Goal: Information Seeking & Learning: Learn about a topic

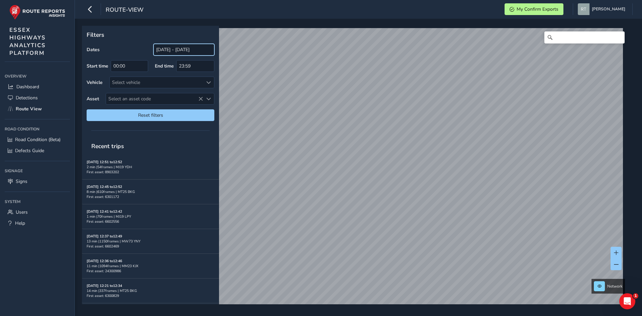
click at [186, 51] on input "[DATE] - [DATE]" at bounding box center [184, 50] width 61 height 12
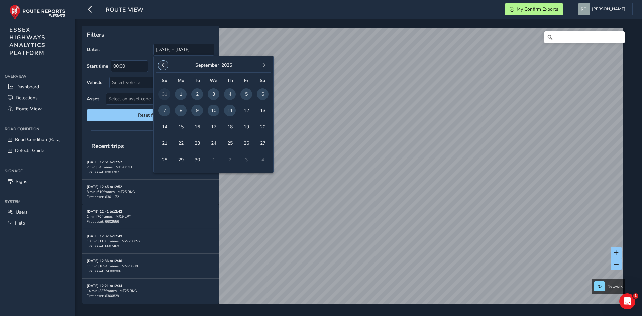
click at [163, 65] on span "button" at bounding box center [163, 65] width 5 height 5
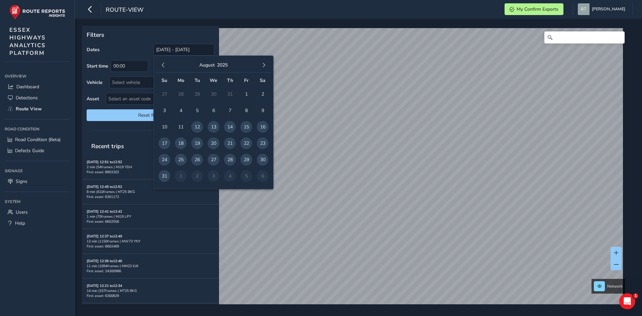
click at [163, 65] on span "button" at bounding box center [163, 65] width 5 height 5
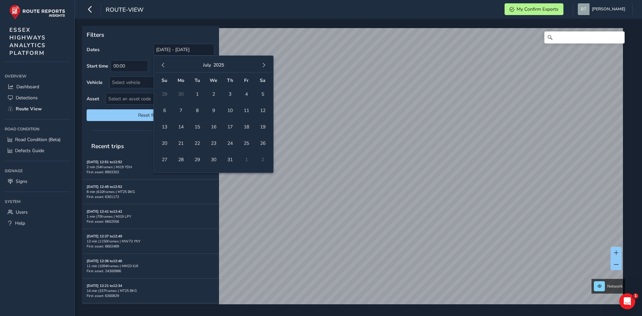
click at [163, 65] on span "button" at bounding box center [163, 65] width 5 height 5
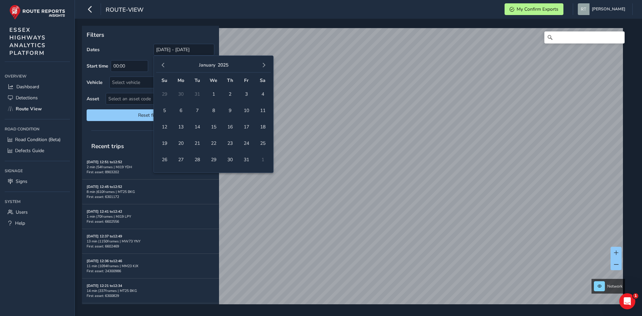
click at [163, 65] on span "button" at bounding box center [163, 65] width 5 height 5
click at [162, 97] on span "1" at bounding box center [165, 94] width 12 height 12
click at [264, 66] on span "button" at bounding box center [264, 65] width 5 height 5
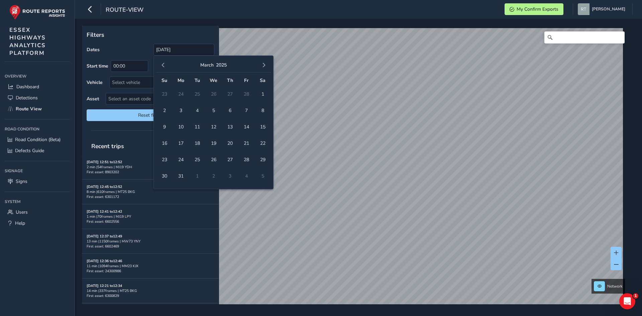
click at [264, 66] on span "button" at bounding box center [264, 65] width 5 height 5
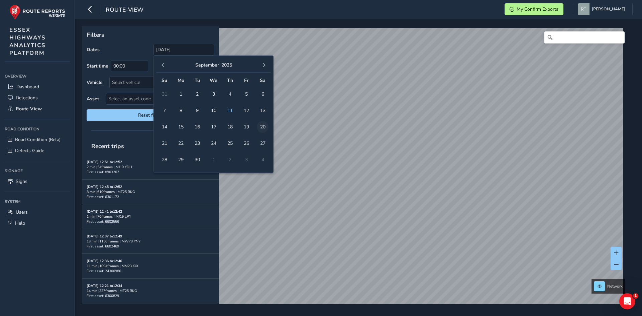
click at [261, 125] on span "20" at bounding box center [263, 127] width 12 height 12
type input "01/12/2024 - 20/09/2025"
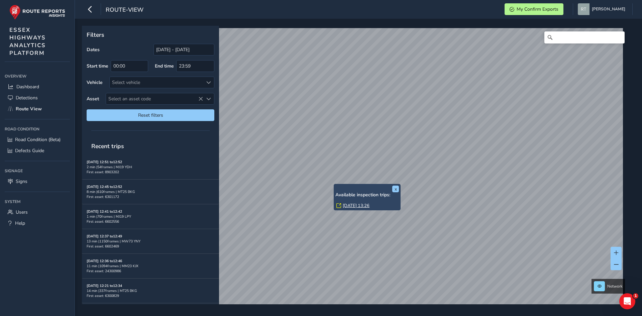
click at [355, 206] on link "Tue, 26 Aug, 13:26" at bounding box center [356, 206] width 27 height 6
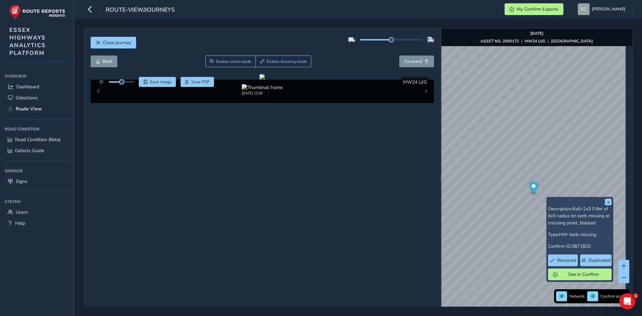
click at [531, 190] on icon "Map marker" at bounding box center [533, 188] width 9 height 12
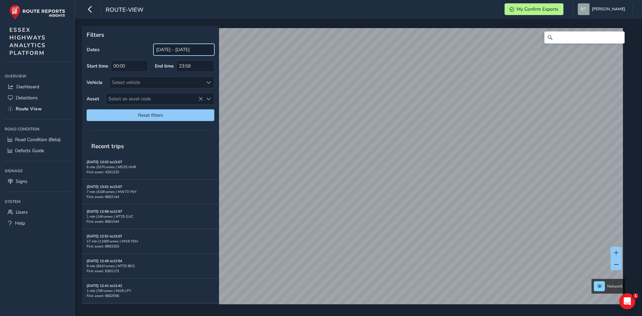
click at [168, 46] on input "[DATE] - [DATE]" at bounding box center [184, 50] width 61 height 12
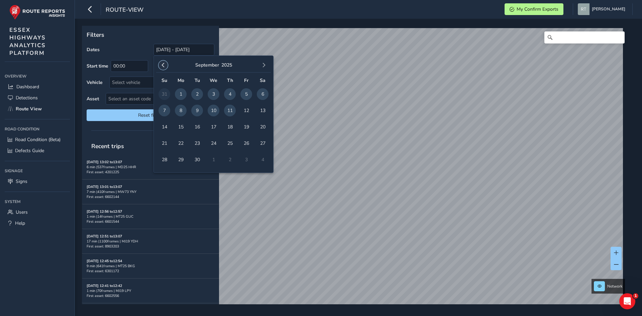
click at [163, 62] on button "button" at bounding box center [163, 65] width 9 height 9
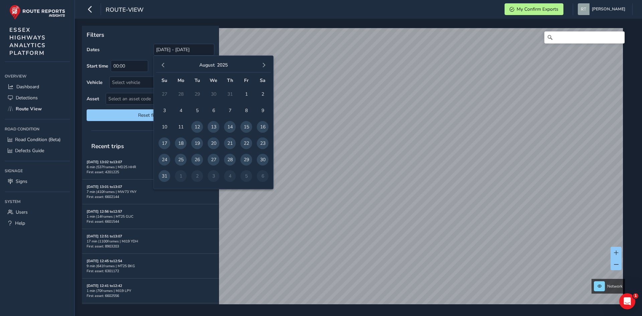
click at [163, 62] on button "button" at bounding box center [163, 65] width 9 height 9
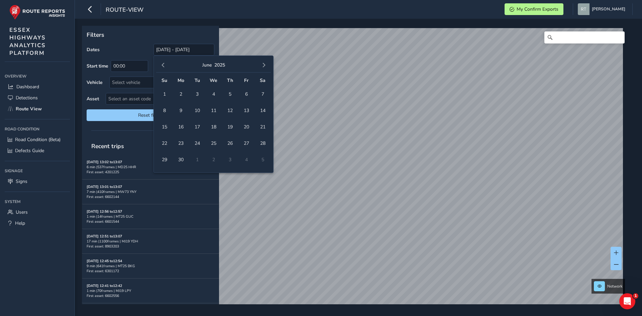
click at [163, 62] on button "button" at bounding box center [163, 65] width 9 height 9
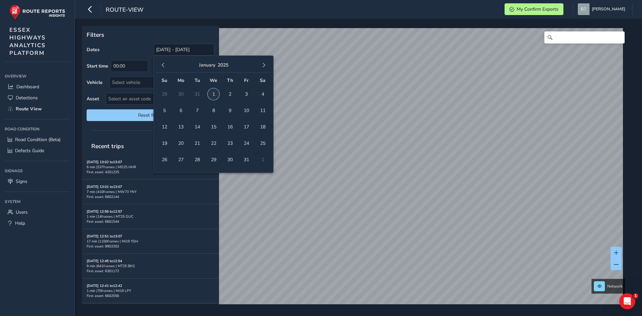
click at [208, 92] on span "1" at bounding box center [214, 94] width 12 height 12
click at [263, 65] on span "button" at bounding box center [264, 65] width 5 height 5
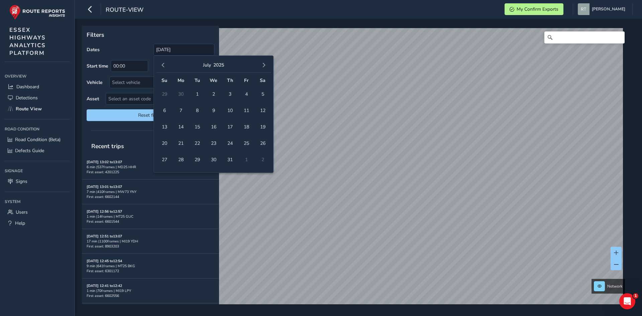
click at [263, 65] on span "button" at bounding box center [264, 65] width 5 height 5
click at [168, 67] on div "November 2025" at bounding box center [213, 65] width 115 height 14
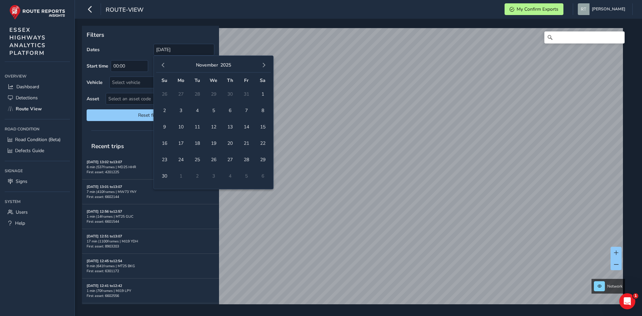
click at [168, 67] on div "November 2025" at bounding box center [213, 65] width 115 height 14
click at [164, 64] on span "button" at bounding box center [163, 65] width 5 height 5
click at [260, 129] on span "20" at bounding box center [263, 127] width 12 height 12
type input "01/01/2025 - 20/09/2025"
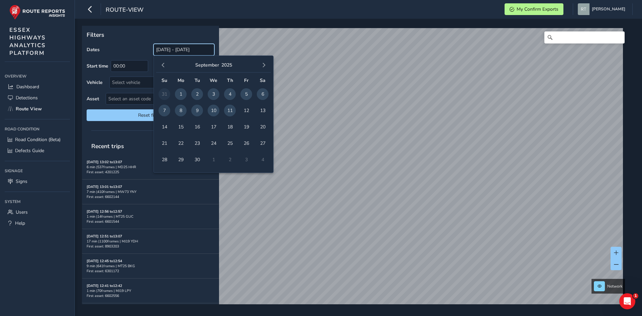
click at [170, 53] on input "[DATE] - [DATE]" at bounding box center [184, 50] width 61 height 12
click at [163, 68] on button "button" at bounding box center [163, 65] width 9 height 9
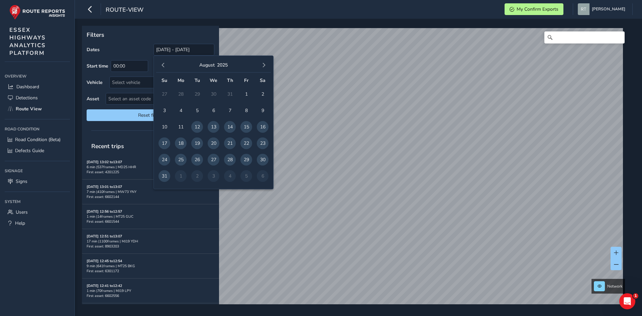
click at [163, 68] on button "button" at bounding box center [163, 65] width 9 height 9
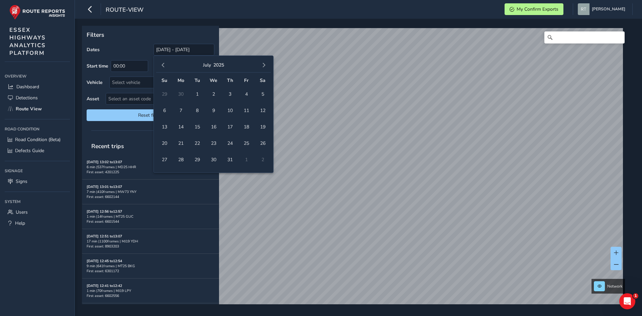
click at [163, 68] on button "button" at bounding box center [163, 65] width 9 height 9
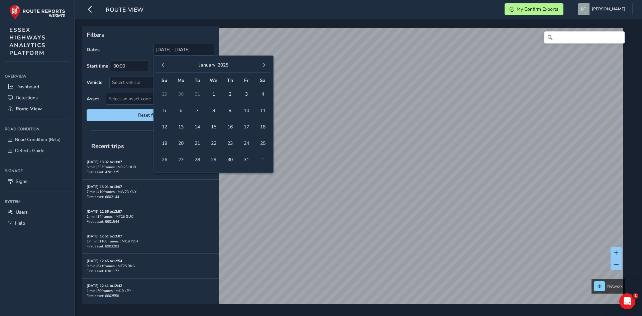
click at [163, 68] on button "button" at bounding box center [163, 65] width 9 height 9
click at [166, 97] on span "1" at bounding box center [165, 94] width 12 height 12
click at [265, 68] on button "button" at bounding box center [263, 65] width 9 height 9
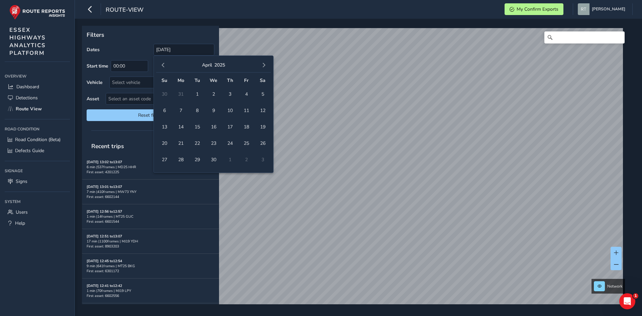
click at [265, 68] on button "button" at bounding box center [263, 65] width 9 height 9
click at [265, 65] on span "button" at bounding box center [264, 65] width 5 height 5
click at [266, 126] on span "20" at bounding box center [263, 127] width 12 height 12
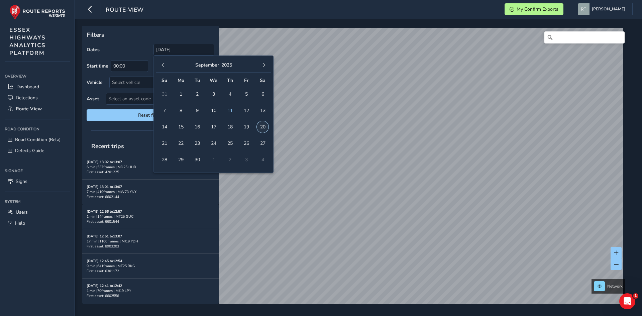
type input "[DATE] - [DATE]"
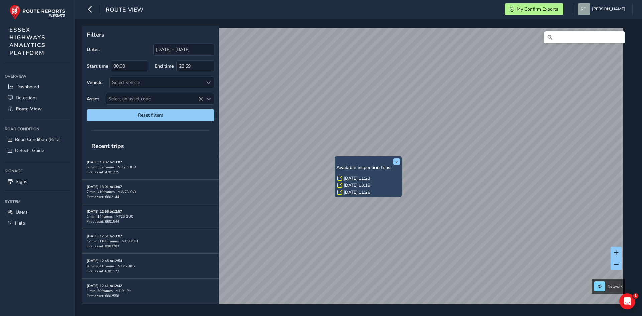
click at [348, 178] on link "Thu, 3 Jul, 11:23" at bounding box center [357, 178] width 27 height 6
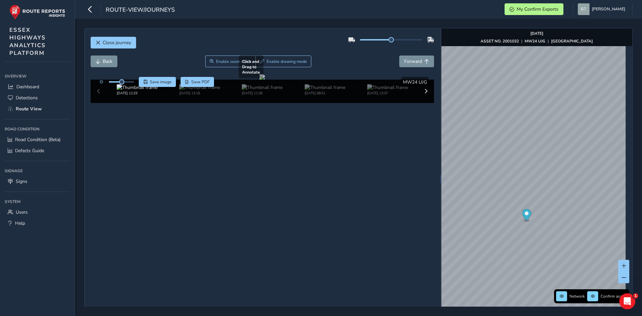
click at [265, 80] on div at bounding box center [262, 76] width 5 height 5
click at [524, 216] on icon "Map marker" at bounding box center [526, 215] width 9 height 12
drag, startPoint x: 122, startPoint y: 82, endPoint x: 155, endPoint y: 87, distance: 33.4
click at [155, 87] on div "Save image Save PDF" at bounding box center [155, 82] width 118 height 10
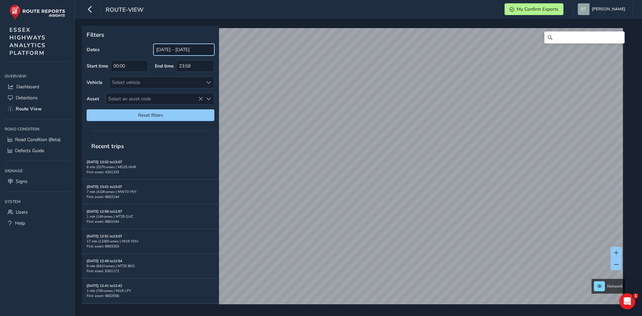
click at [173, 51] on input "[DATE] - [DATE]" at bounding box center [184, 50] width 61 height 12
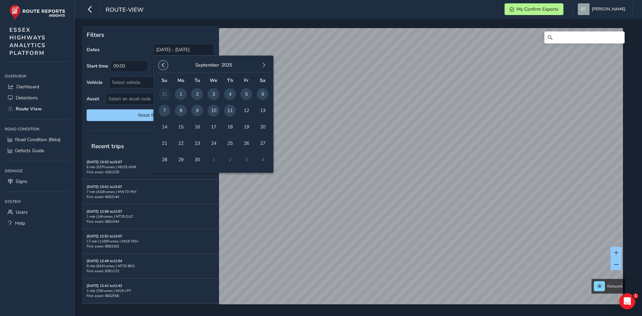
click at [163, 66] on span "button" at bounding box center [163, 65] width 5 height 5
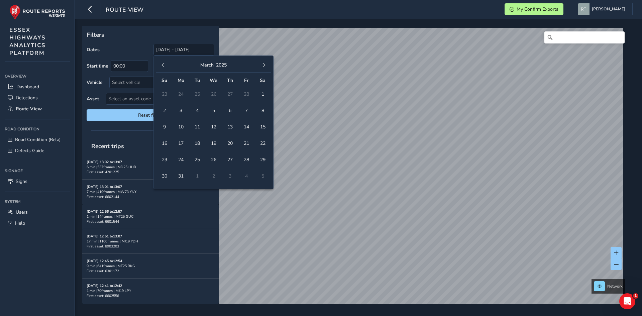
click at [163, 66] on span "button" at bounding box center [163, 65] width 5 height 5
click at [165, 94] on span "1" at bounding box center [165, 94] width 12 height 12
click at [265, 67] on span "button" at bounding box center [264, 65] width 5 height 5
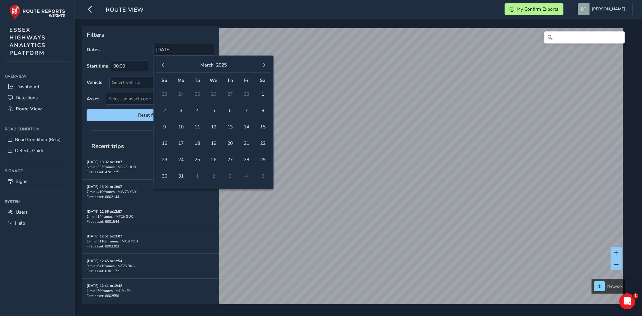
click at [265, 67] on span "button" at bounding box center [264, 65] width 5 height 5
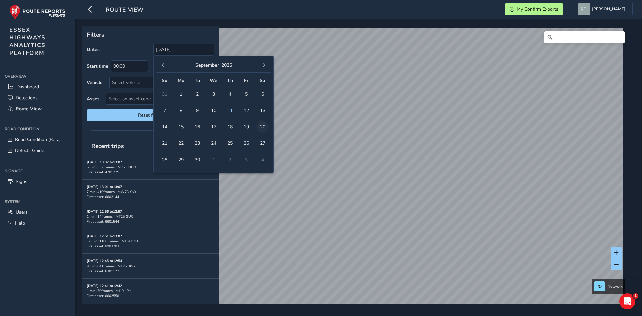
click at [265, 126] on span "20" at bounding box center [263, 127] width 12 height 12
type input "[DATE] - [DATE]"
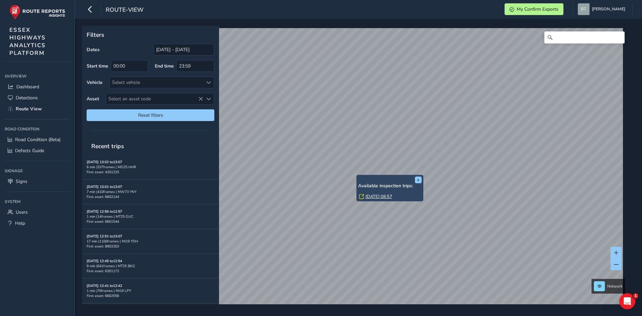
click at [372, 197] on link "[DATE] 08:57" at bounding box center [379, 197] width 27 height 6
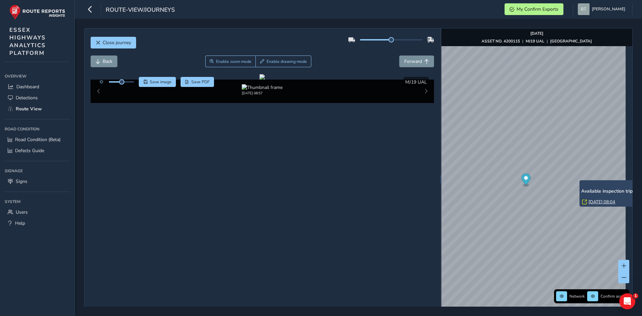
click at [599, 204] on link "Mon, 17 Mar, 08:04" at bounding box center [602, 202] width 27 height 6
click at [600, 202] on link "Mon, 17 Mar, 08:04" at bounding box center [602, 202] width 27 height 6
drag, startPoint x: 123, startPoint y: 82, endPoint x: 137, endPoint y: 83, distance: 14.4
click at [137, 83] on div "Save image Save PDF" at bounding box center [155, 82] width 118 height 10
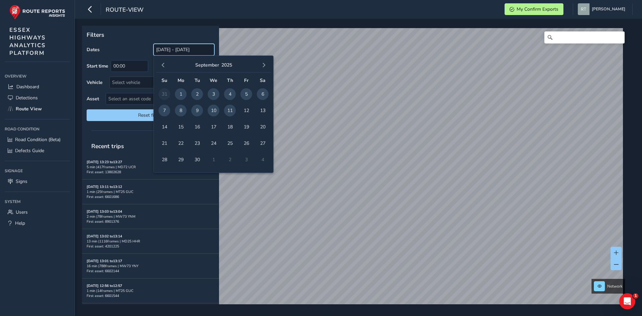
click at [174, 50] on input "[DATE] - [DATE]" at bounding box center [184, 50] width 61 height 12
click at [163, 65] on span "button" at bounding box center [163, 65] width 5 height 5
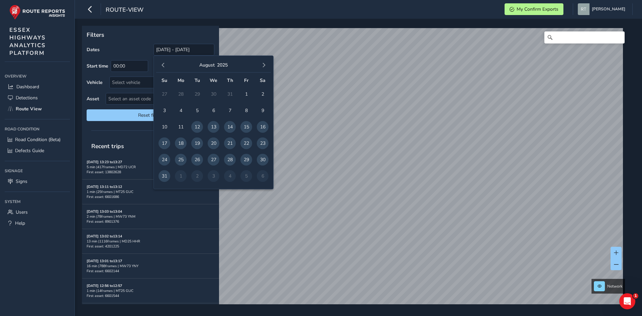
click at [163, 65] on span "button" at bounding box center [163, 65] width 5 height 5
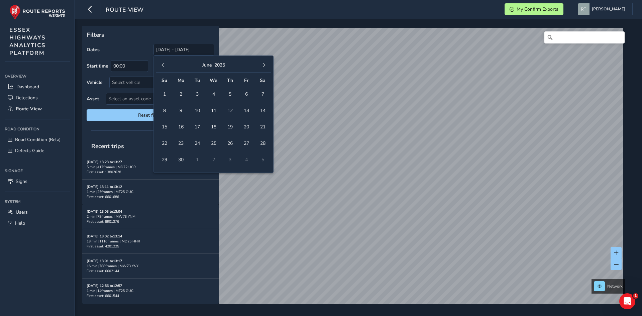
click at [163, 65] on span "button" at bounding box center [163, 65] width 5 height 5
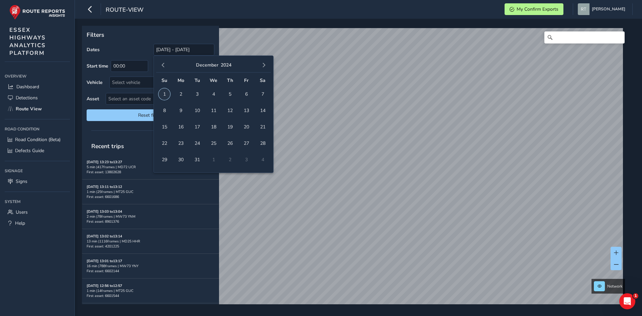
click at [162, 95] on span "1" at bounding box center [165, 94] width 12 height 12
click at [266, 69] on button "button" at bounding box center [263, 65] width 9 height 9
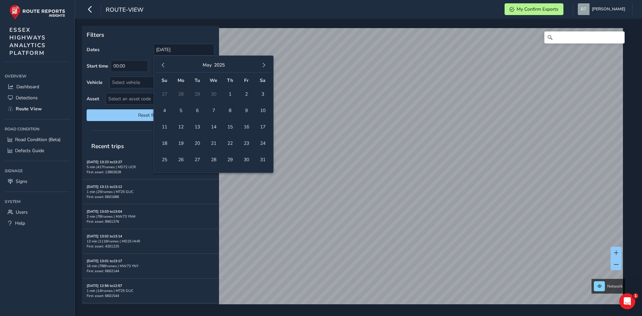
click at [266, 69] on button "button" at bounding box center [263, 65] width 9 height 9
click at [263, 128] on span "20" at bounding box center [263, 127] width 12 height 12
type input "[DATE] - [DATE]"
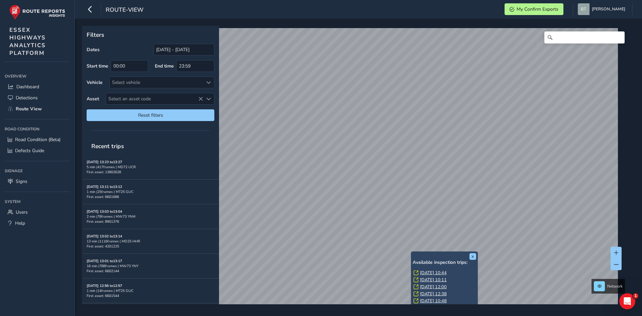
click at [425, 274] on link "Thu, 24 Apr, 10:44" at bounding box center [433, 273] width 27 height 6
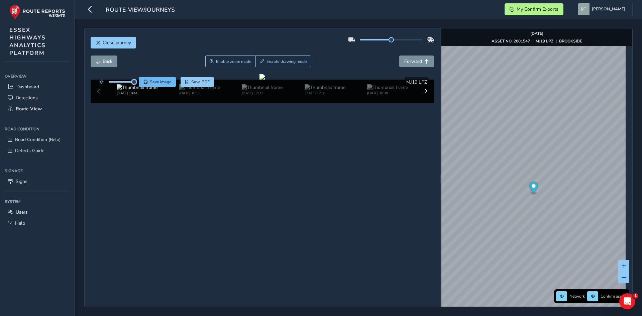
drag, startPoint x: 123, startPoint y: 80, endPoint x: 139, endPoint y: 83, distance: 16.2
click at [139, 83] on div "Save image Save PDF" at bounding box center [155, 82] width 118 height 10
click at [265, 80] on div at bounding box center [262, 76] width 5 height 5
click at [622, 264] on span at bounding box center [624, 266] width 5 height 5
drag, startPoint x: 388, startPoint y: 39, endPoint x: 425, endPoint y: 39, distance: 36.5
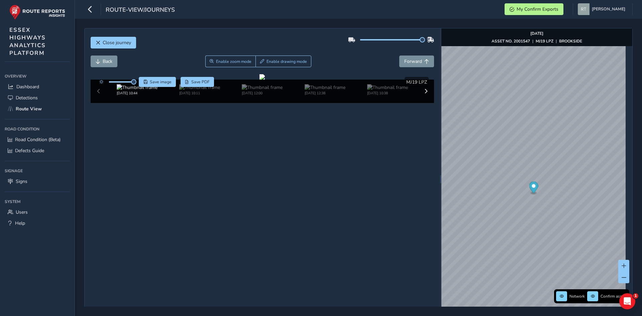
click at [425, 39] on div at bounding box center [391, 39] width 86 height 11
drag, startPoint x: 420, startPoint y: 38, endPoint x: 398, endPoint y: 38, distance: 22.1
click at [400, 38] on span at bounding box center [402, 39] width 5 height 5
click at [244, 57] on button "Enable zoom mode" at bounding box center [230, 62] width 51 height 12
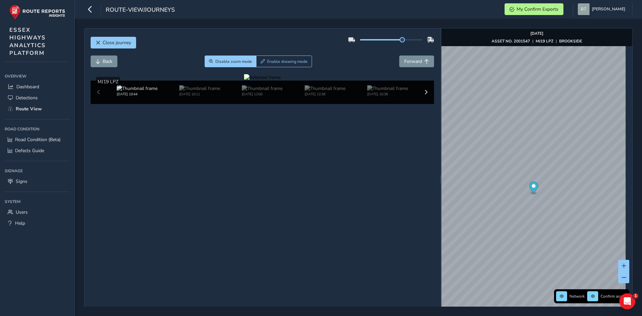
click at [244, 81] on div at bounding box center [262, 77] width 36 height 6
drag, startPoint x: 194, startPoint y: 142, endPoint x: 195, endPoint y: 129, distance: 12.7
click at [222, 163] on img at bounding box center [490, 160] width 963 height 542
click at [244, 81] on div at bounding box center [262, 77] width 36 height 6
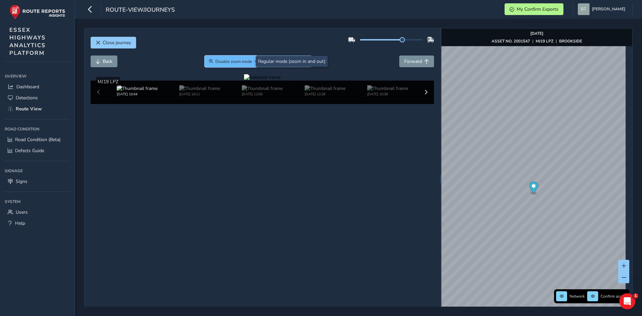
click at [243, 62] on span "Disable zoom mode" at bounding box center [233, 61] width 37 height 5
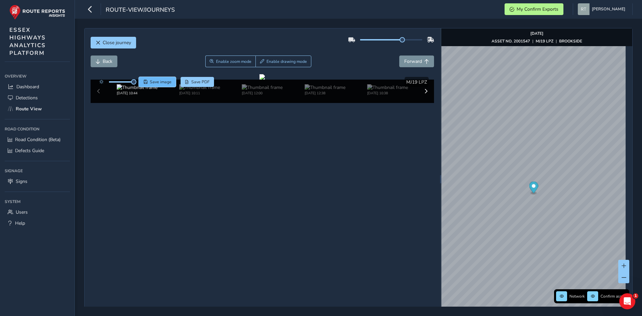
click at [149, 81] on button "Save image" at bounding box center [157, 82] width 37 height 10
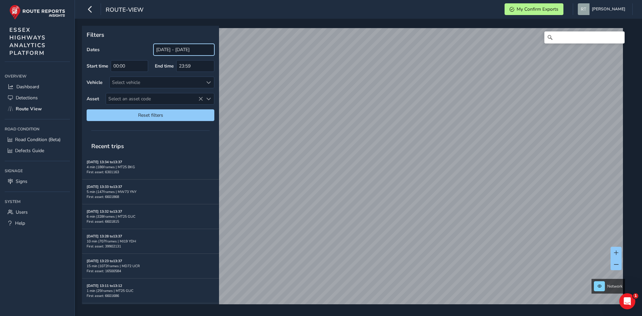
click at [185, 52] on input "[DATE] - [DATE]" at bounding box center [184, 50] width 61 height 12
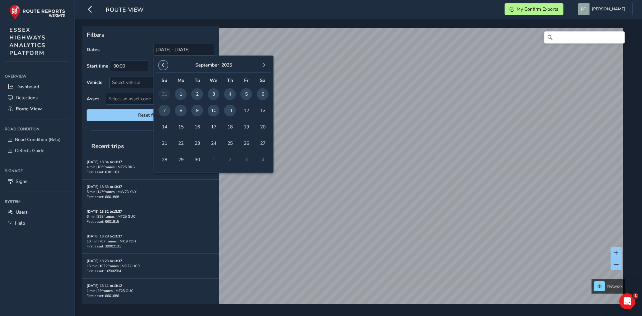
click at [163, 66] on span "button" at bounding box center [163, 65] width 5 height 5
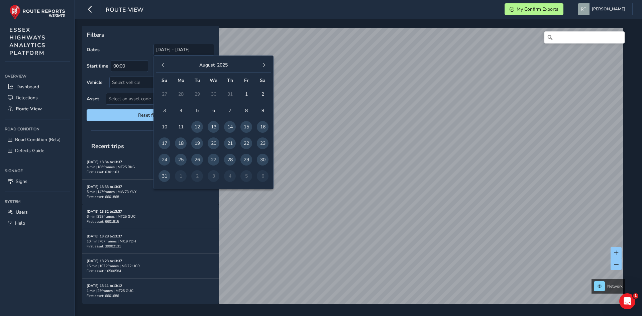
click at [163, 66] on span "button" at bounding box center [163, 65] width 5 height 5
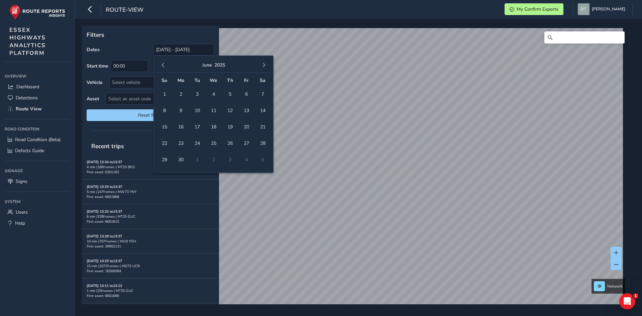
click at [163, 66] on span "button" at bounding box center [163, 65] width 5 height 5
click at [164, 65] on span "button" at bounding box center [163, 65] width 5 height 5
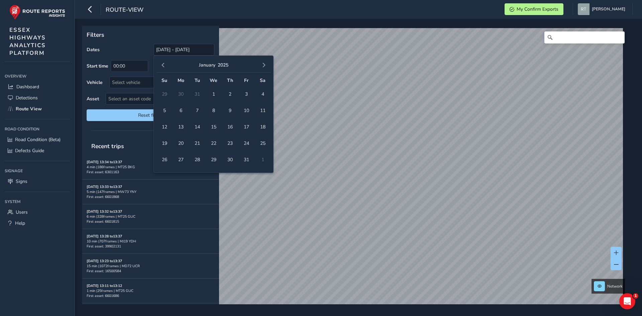
click at [164, 65] on span "button" at bounding box center [163, 65] width 5 height 5
click at [168, 92] on span "1" at bounding box center [165, 94] width 12 height 12
click at [268, 67] on button "button" at bounding box center [263, 65] width 9 height 9
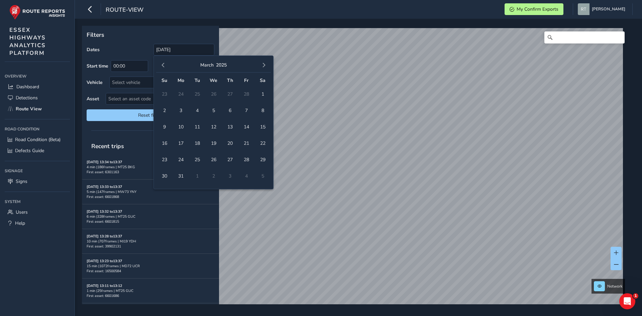
click at [268, 67] on button "button" at bounding box center [263, 65] width 9 height 9
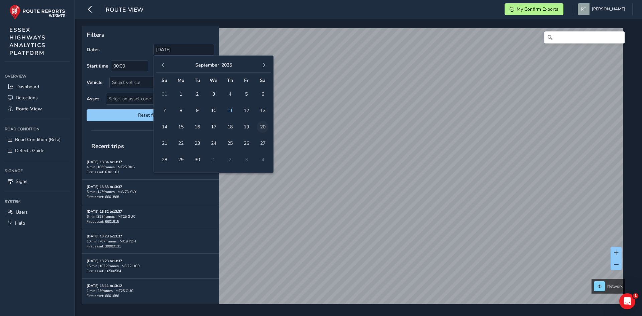
click at [266, 128] on span "20" at bounding box center [263, 127] width 12 height 12
type input "01/12/2024 - 20/09/2025"
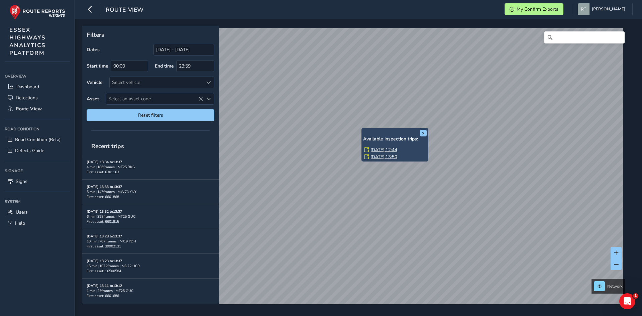
click at [362, 130] on div "x Available inspection trips: Mon, 30 Jun, 12:44 Thu, 1 May, 13:50" at bounding box center [395, 144] width 67 height 33
click at [381, 151] on link "Mon, 30 Jun, 12:44" at bounding box center [384, 150] width 27 height 6
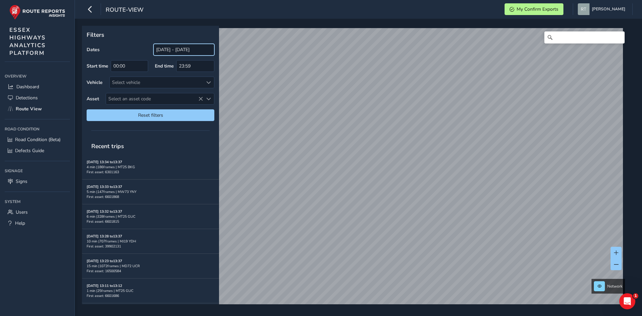
click at [176, 51] on input "[DATE] - [DATE]" at bounding box center [184, 50] width 61 height 12
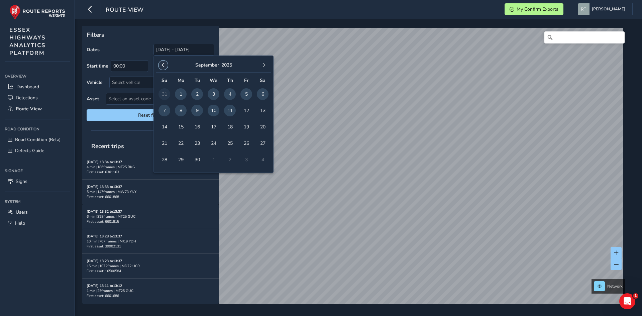
click at [165, 65] on span "button" at bounding box center [163, 65] width 5 height 5
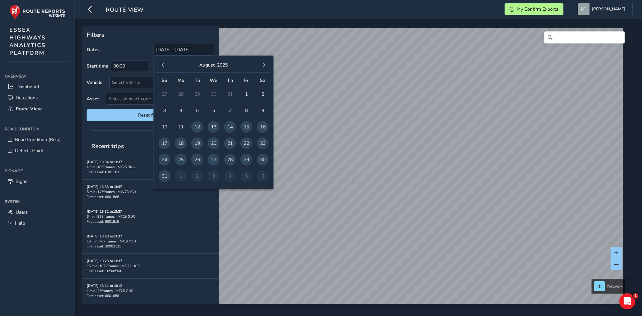
click at [165, 65] on span "button" at bounding box center [163, 65] width 5 height 5
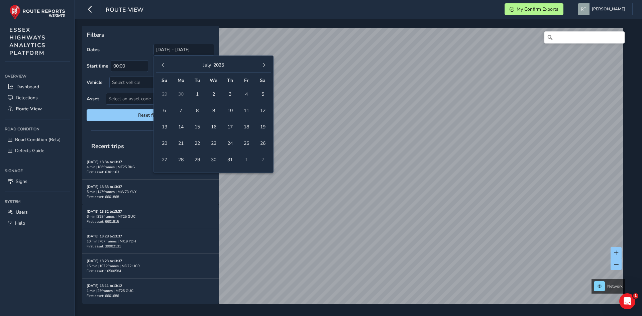
click at [165, 65] on span "button" at bounding box center [163, 65] width 5 height 5
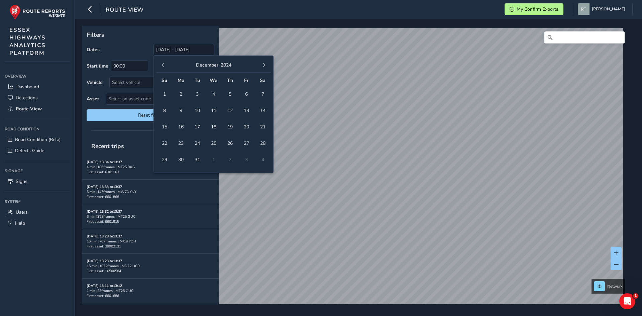
click at [165, 65] on span "button" at bounding box center [163, 65] width 5 height 5
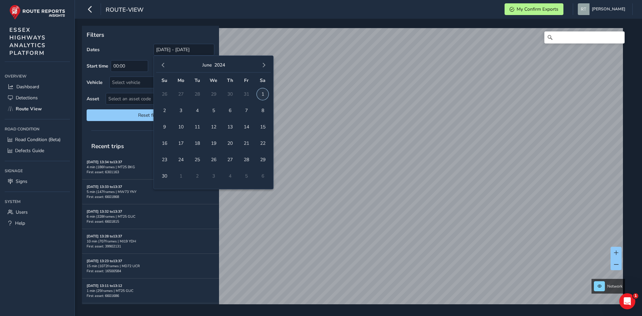
click at [265, 96] on span "1" at bounding box center [263, 94] width 12 height 12
click at [264, 66] on span "button" at bounding box center [264, 65] width 5 height 5
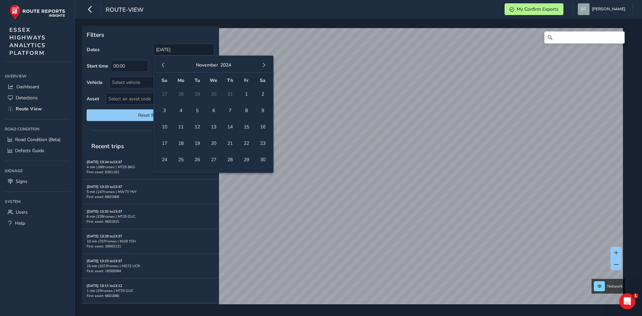
click at [264, 66] on span "button" at bounding box center [264, 65] width 5 height 5
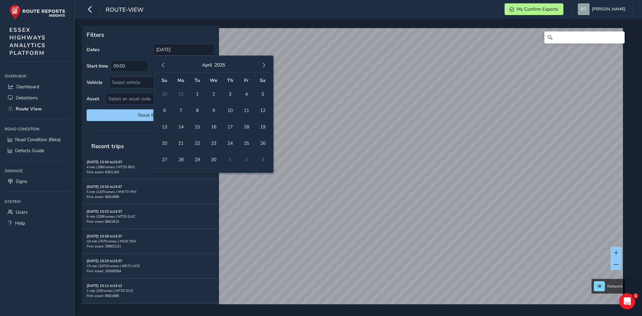
click at [264, 66] on span "button" at bounding box center [264, 65] width 5 height 5
click at [261, 148] on span "23" at bounding box center [263, 143] width 12 height 12
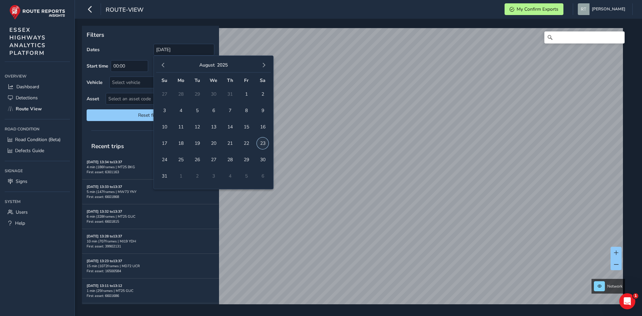
type input "01/06/2024 - 23/08/2025"
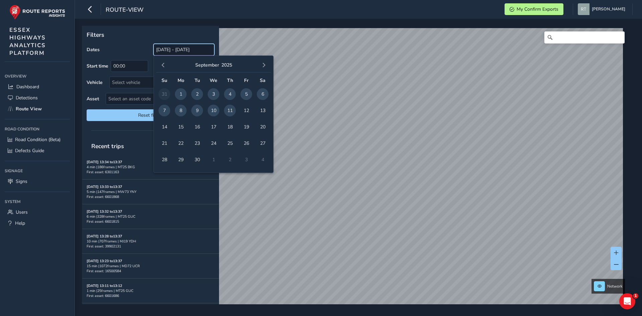
click at [163, 51] on input "[DATE] - [DATE]" at bounding box center [184, 50] width 61 height 12
click at [163, 70] on div "[DATE]" at bounding box center [213, 65] width 115 height 14
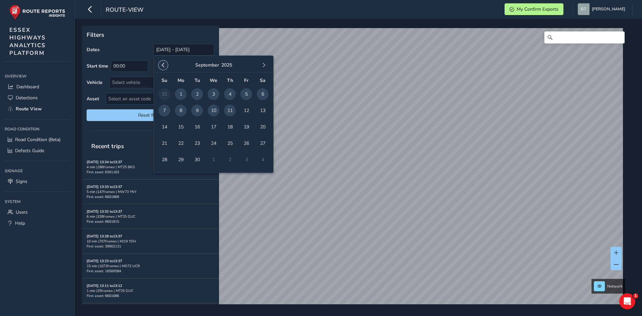
click at [163, 66] on span "button" at bounding box center [163, 65] width 5 height 5
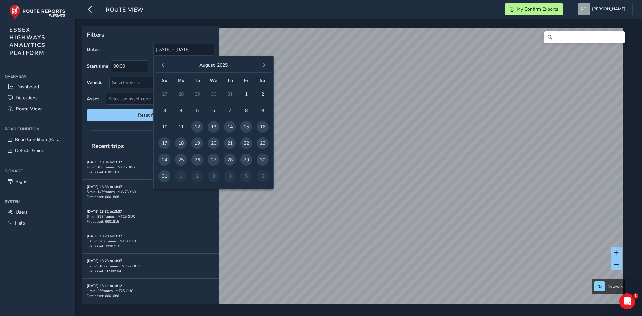
click at [163, 66] on span "button" at bounding box center [163, 65] width 5 height 5
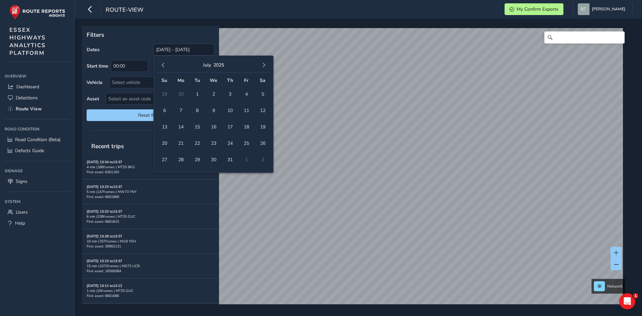
click at [163, 66] on span "button" at bounding box center [163, 65] width 5 height 5
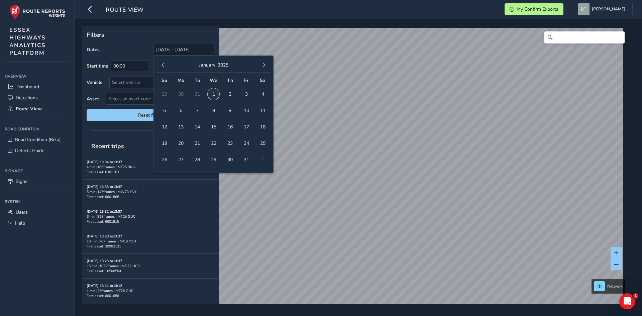
click at [211, 92] on span "1" at bounding box center [214, 94] width 12 height 12
click at [263, 66] on span "button" at bounding box center [264, 65] width 5 height 5
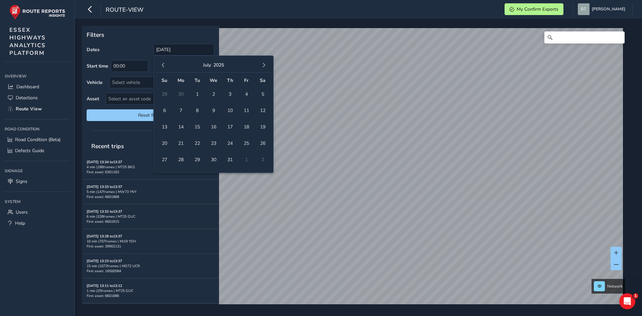
click at [263, 66] on span "button" at bounding box center [264, 65] width 5 height 5
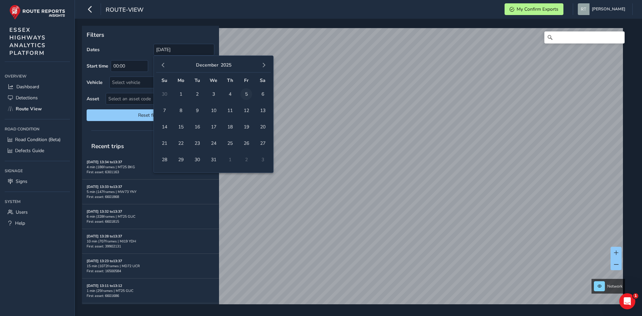
click at [245, 95] on span "5" at bounding box center [247, 94] width 12 height 12
type input "01/01/2025 - 05/12/2025"
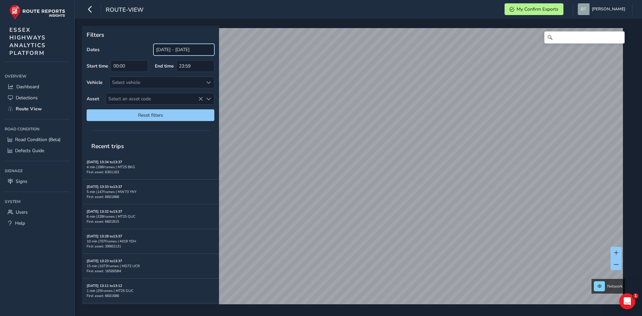
click at [165, 53] on input "[DATE] - [DATE]" at bounding box center [184, 50] width 61 height 12
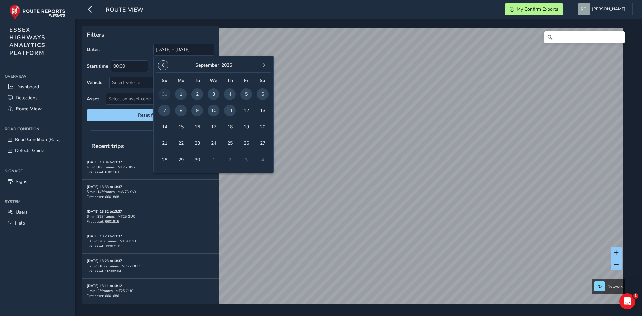
click at [162, 64] on span "button" at bounding box center [163, 65] width 5 height 5
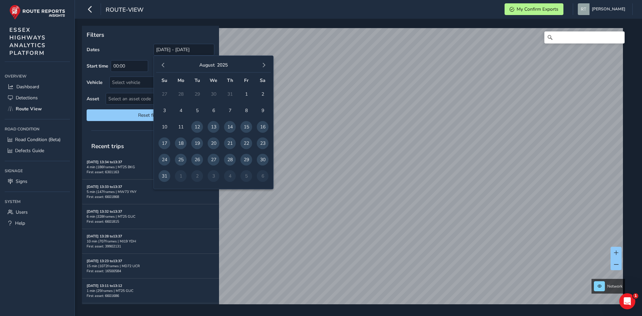
click at [162, 64] on span "button" at bounding box center [163, 65] width 5 height 5
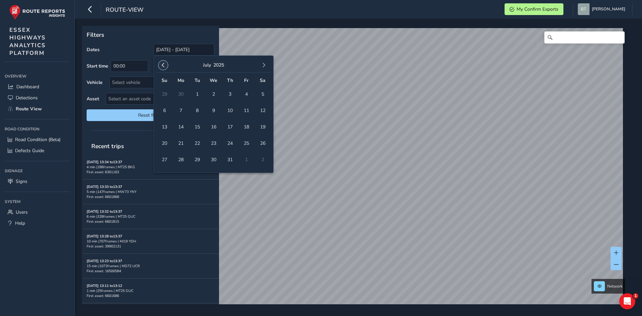
click at [164, 66] on span "button" at bounding box center [163, 65] width 5 height 5
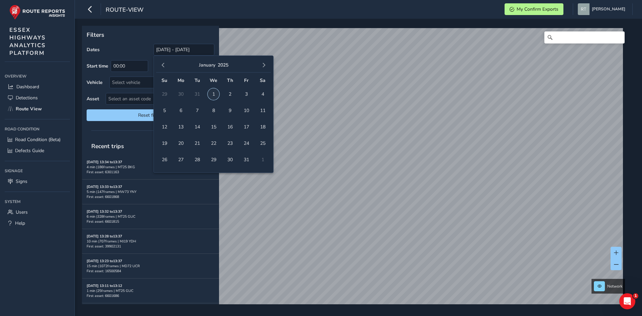
click at [216, 95] on span "1" at bounding box center [214, 94] width 12 height 12
click at [262, 66] on span "button" at bounding box center [264, 65] width 5 height 5
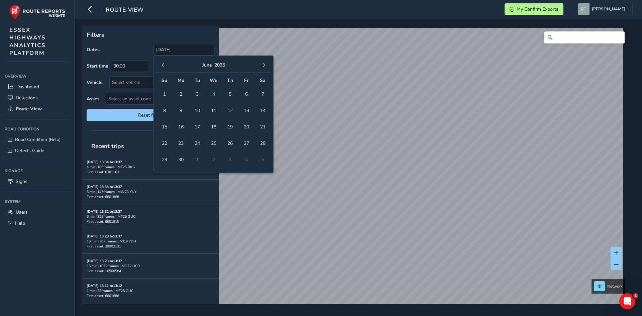
click at [262, 66] on span "button" at bounding box center [264, 65] width 5 height 5
click at [264, 126] on span "18" at bounding box center [263, 127] width 12 height 12
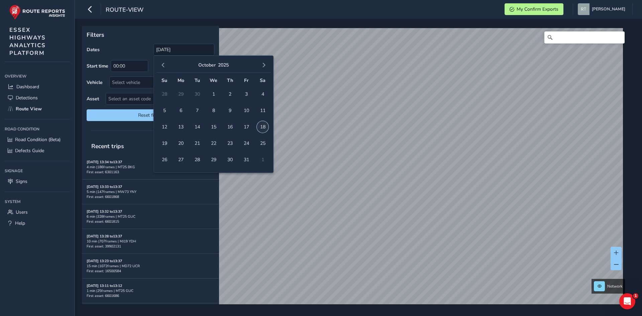
type input "01/01/2025 - 18/10/2025"
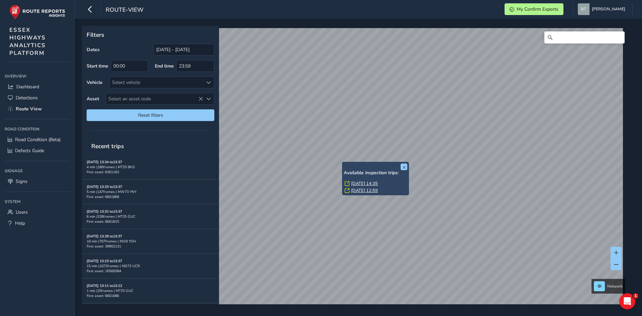
click at [363, 182] on link "Thu, 6 Mar, 14:35" at bounding box center [364, 184] width 27 height 6
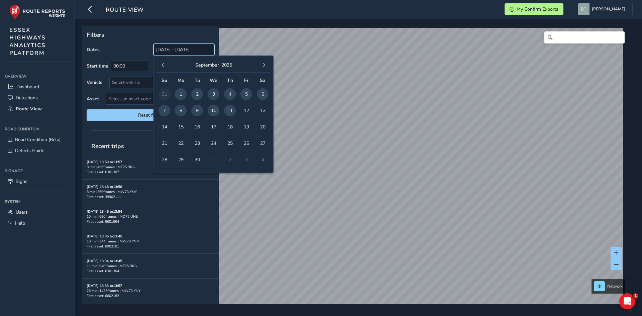
click at [170, 50] on input "[DATE] - [DATE]" at bounding box center [184, 50] width 61 height 12
click at [164, 64] on span "button" at bounding box center [163, 65] width 5 height 5
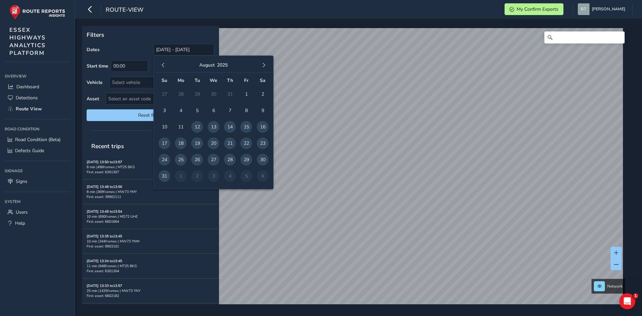
click at [164, 64] on span "button" at bounding box center [163, 65] width 5 height 5
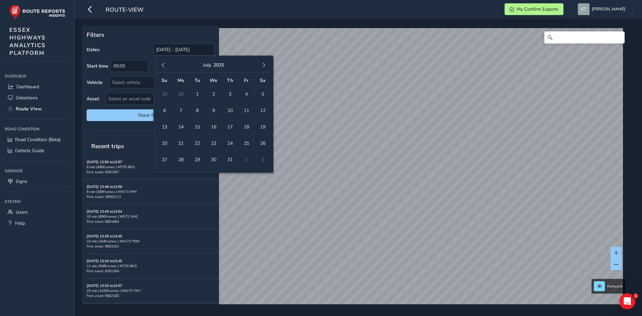
click at [164, 64] on span "button" at bounding box center [163, 65] width 5 height 5
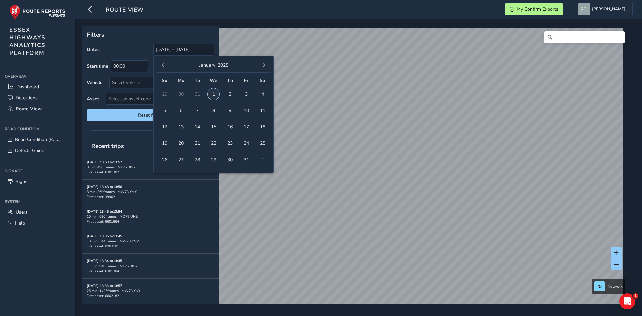
click at [209, 92] on span "1" at bounding box center [214, 94] width 12 height 12
click at [264, 66] on span "button" at bounding box center [264, 65] width 5 height 5
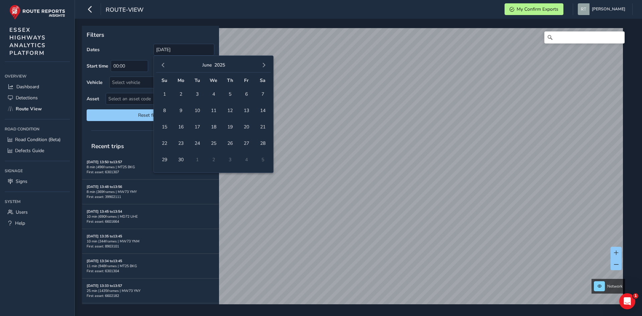
click at [264, 66] on span "button" at bounding box center [264, 65] width 5 height 5
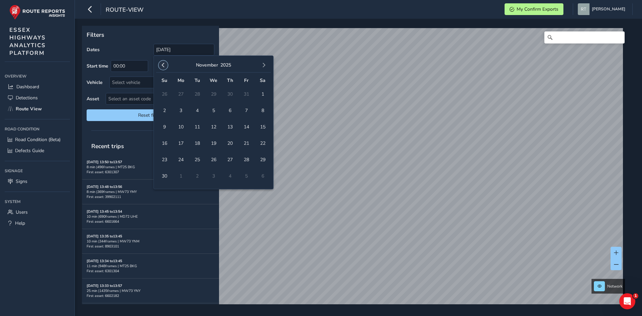
click at [165, 67] on span "button" at bounding box center [163, 65] width 5 height 5
click at [247, 89] on span "3" at bounding box center [247, 94] width 12 height 12
type input "01/01/2025 - 03/10/2025"
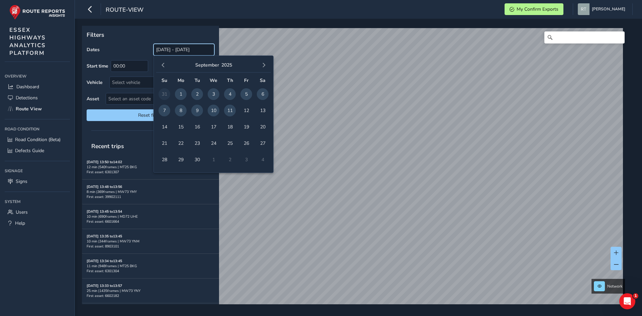
click at [169, 49] on input "[DATE] - [DATE]" at bounding box center [184, 50] width 61 height 12
click at [166, 64] on button "button" at bounding box center [163, 65] width 9 height 9
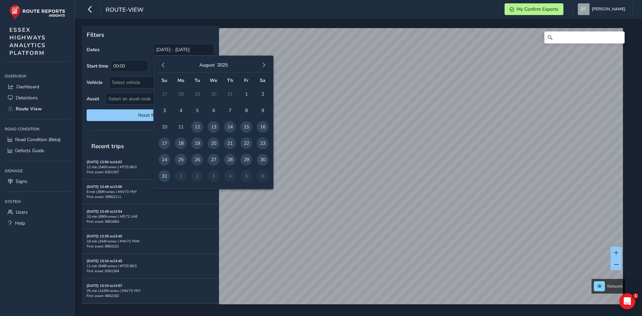
click at [166, 64] on button "button" at bounding box center [163, 65] width 9 height 9
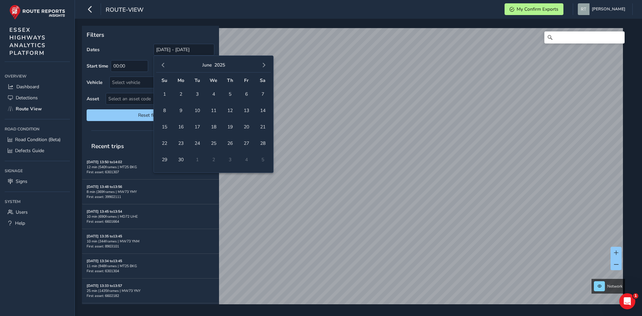
click at [166, 64] on button "button" at bounding box center [163, 65] width 9 height 9
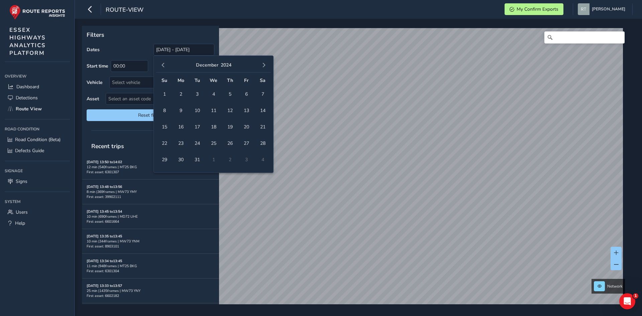
click at [166, 64] on button "button" at bounding box center [163, 65] width 9 height 9
click at [246, 91] on span "1" at bounding box center [247, 94] width 12 height 12
click at [263, 65] on span "button" at bounding box center [264, 65] width 5 height 5
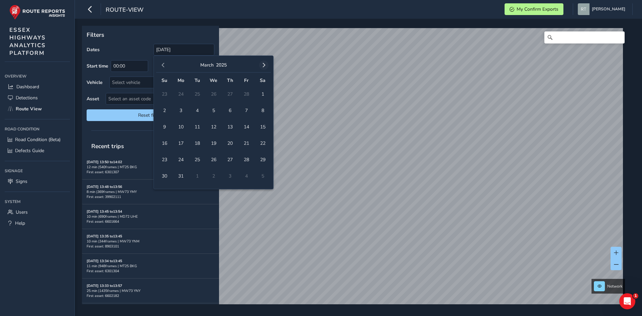
click at [263, 65] on span "button" at bounding box center [264, 65] width 5 height 5
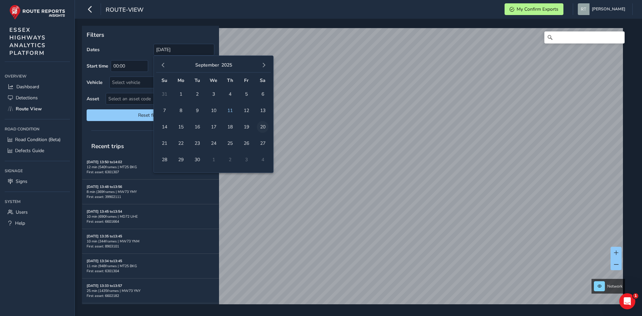
click at [264, 123] on span "20" at bounding box center [263, 127] width 12 height 12
type input "01/11/2024 - 20/09/2025"
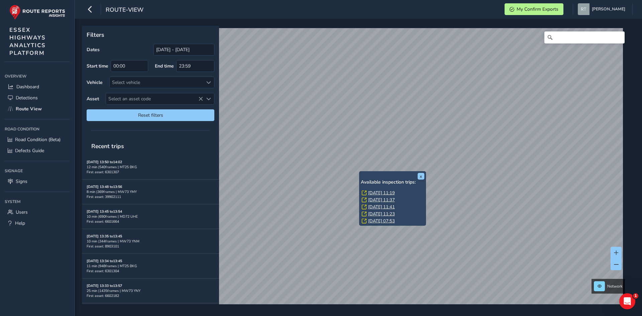
click at [378, 194] on link "Thu, 3 Jul, 11:19" at bounding box center [381, 193] width 27 height 6
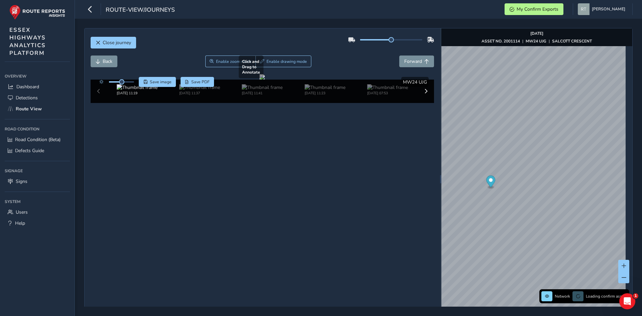
click at [427, 203] on div "Close journey Back Enable zoom mode Enable drawing mode Forward Click and Drag …" at bounding box center [358, 179] width 549 height 302
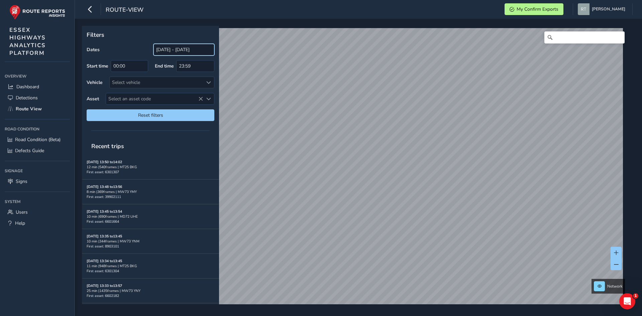
click at [163, 53] on input "[DATE] - [DATE]" at bounding box center [184, 50] width 61 height 12
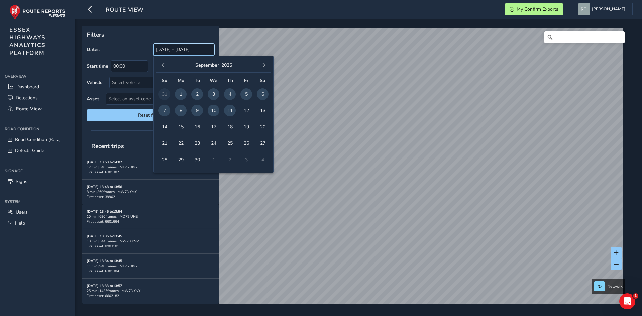
click at [166, 49] on input "[DATE] - [DATE]" at bounding box center [184, 50] width 61 height 12
click at [161, 66] on span "button" at bounding box center [163, 65] width 5 height 5
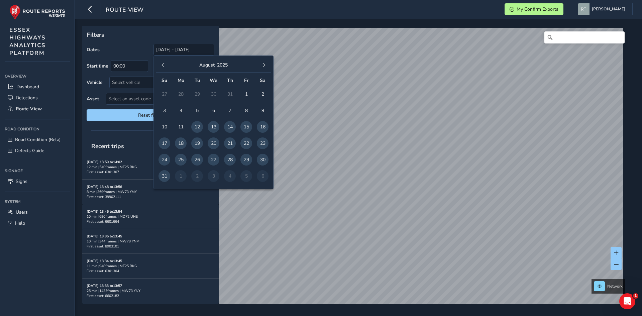
click at [161, 66] on span "button" at bounding box center [163, 65] width 5 height 5
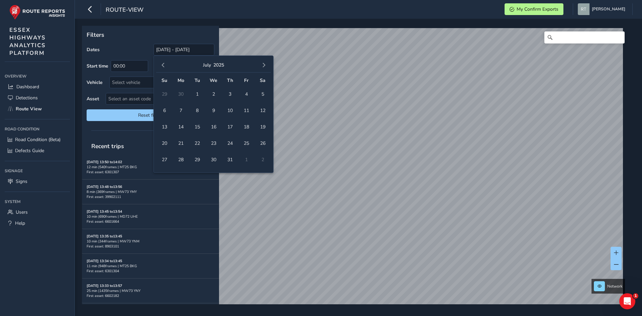
click at [161, 66] on span "button" at bounding box center [163, 65] width 5 height 5
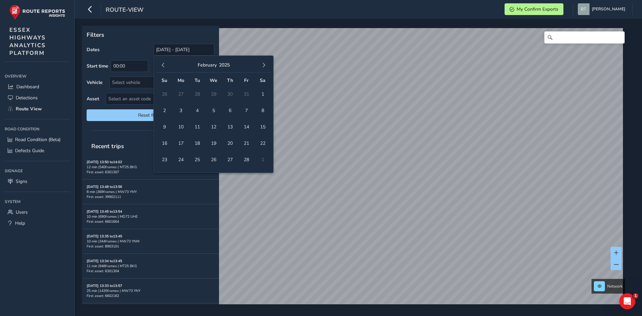
click at [161, 66] on span "button" at bounding box center [163, 65] width 5 height 5
click at [215, 92] on span "1" at bounding box center [214, 94] width 12 height 12
click at [263, 65] on span "button" at bounding box center [264, 65] width 5 height 5
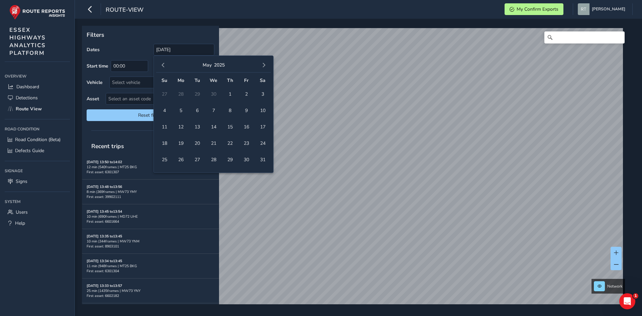
click at [263, 65] on span "button" at bounding box center [264, 65] width 5 height 5
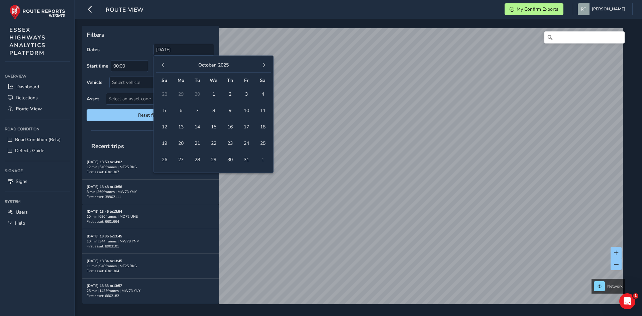
click at [263, 65] on span "button" at bounding box center [264, 65] width 5 height 5
click at [163, 65] on span "button" at bounding box center [163, 65] width 5 height 5
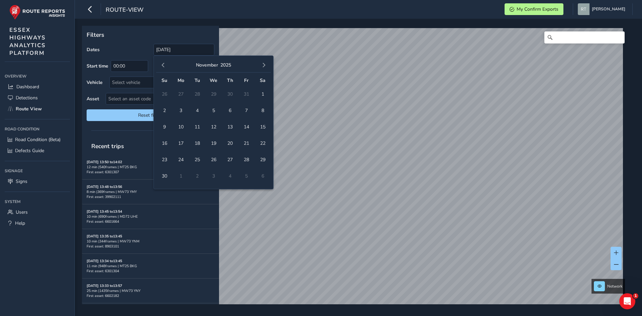
click at [163, 65] on span "button" at bounding box center [163, 65] width 5 height 5
click at [265, 94] on span "4" at bounding box center [263, 94] width 12 height 12
type input "01/01/2025 - 04/10/2025"
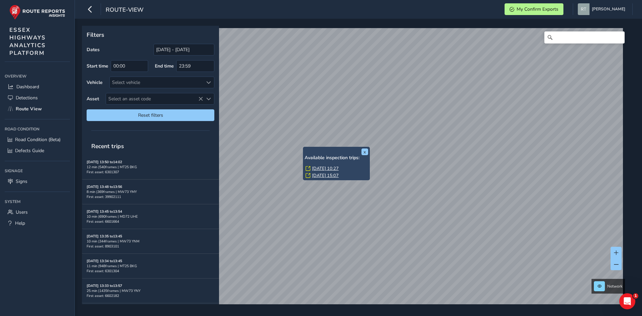
click at [325, 169] on link "Fri, 13 Jun, 10:27" at bounding box center [325, 169] width 27 height 6
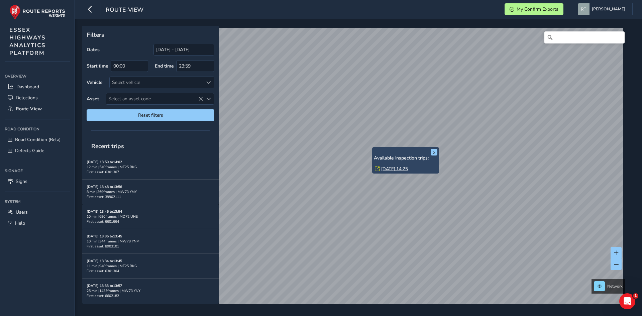
click at [385, 168] on link "[DATE] 14:25" at bounding box center [394, 169] width 27 height 6
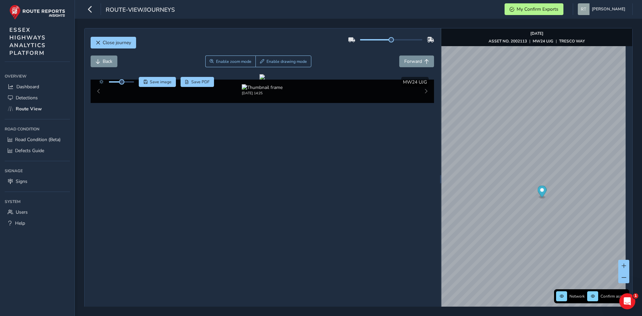
click at [540, 189] on circle "Map marker" at bounding box center [542, 190] width 4 height 4
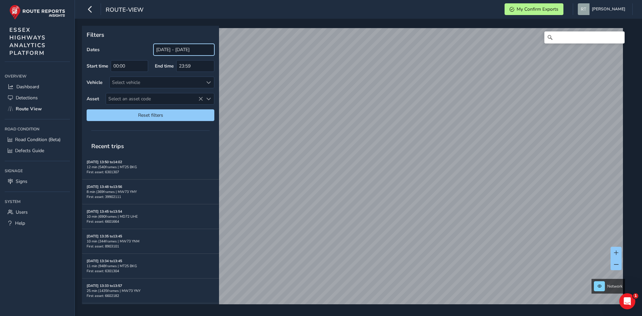
click at [157, 49] on input "[DATE] - [DATE]" at bounding box center [184, 50] width 61 height 12
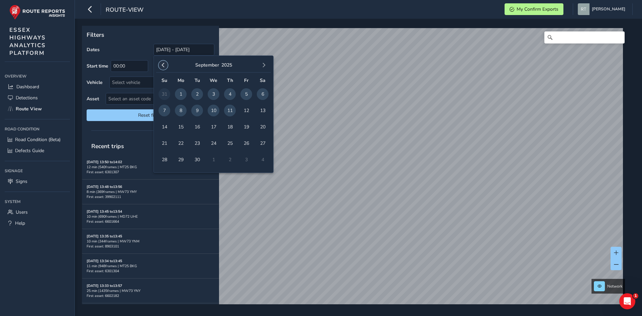
click at [161, 66] on span "button" at bounding box center [163, 65] width 5 height 5
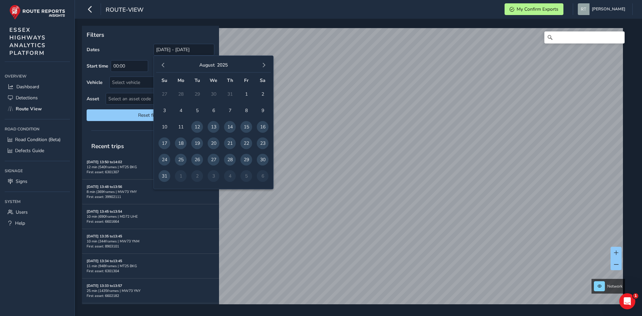
click at [161, 66] on span "button" at bounding box center [163, 65] width 5 height 5
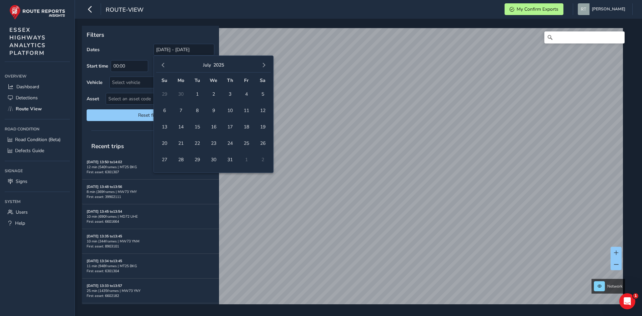
click at [161, 66] on span "button" at bounding box center [163, 65] width 5 height 5
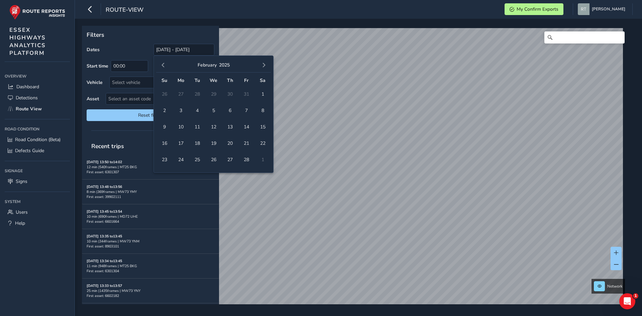
click at [161, 66] on span "button" at bounding box center [163, 65] width 5 height 5
click at [215, 95] on span "1" at bounding box center [214, 94] width 12 height 12
click at [266, 66] on button "button" at bounding box center [263, 65] width 9 height 9
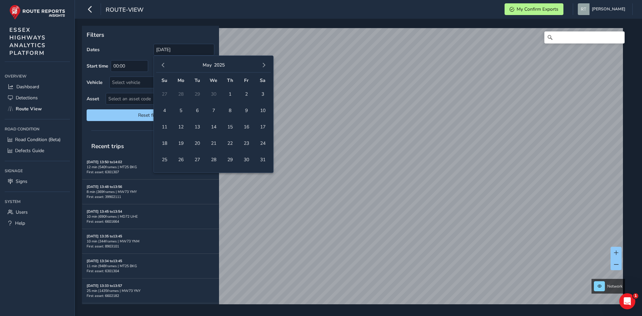
click at [266, 66] on button "button" at bounding box center [263, 65] width 9 height 9
click at [260, 130] on span "20" at bounding box center [263, 127] width 12 height 12
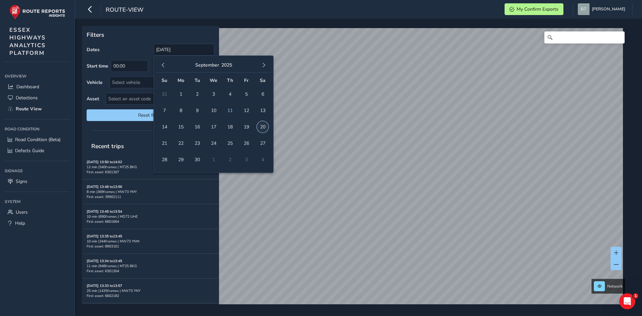
type input "[DATE] - [DATE]"
click at [193, 52] on input "[DATE] - [DATE]" at bounding box center [184, 50] width 61 height 12
click at [164, 64] on span "button" at bounding box center [163, 65] width 5 height 5
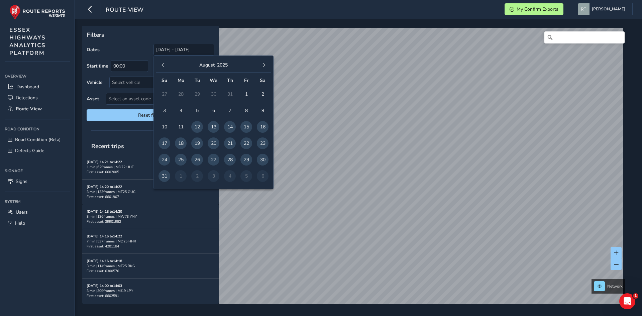
click at [164, 64] on span "button" at bounding box center [163, 65] width 5 height 5
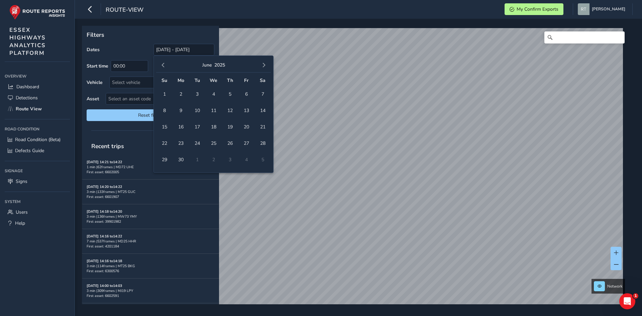
click at [164, 64] on span "button" at bounding box center [163, 65] width 5 height 5
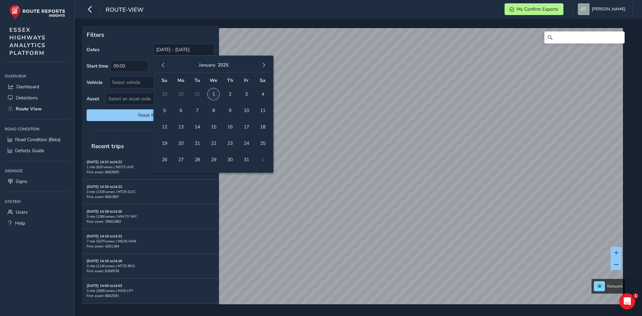
click at [213, 93] on span "1" at bounding box center [214, 94] width 12 height 12
click at [266, 66] on span "button" at bounding box center [264, 65] width 5 height 5
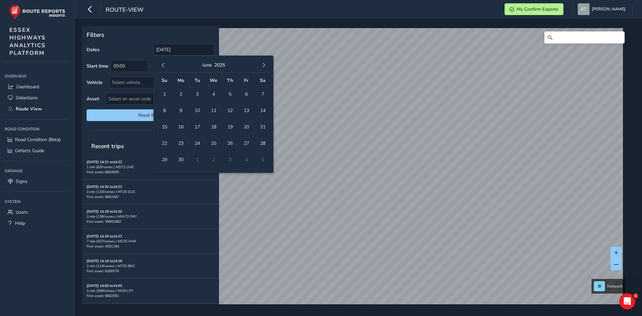
click at [266, 66] on span "button" at bounding box center [264, 65] width 5 height 5
click at [265, 129] on span "20" at bounding box center [263, 127] width 12 height 12
type input "01/01/2025 - 20/09/2025"
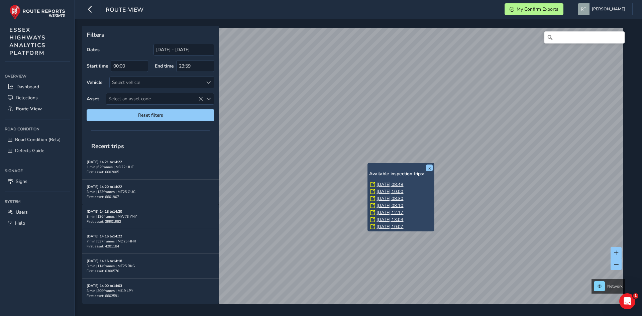
click at [379, 183] on link "Tue, 5 Aug, 08:48" at bounding box center [390, 185] width 27 height 6
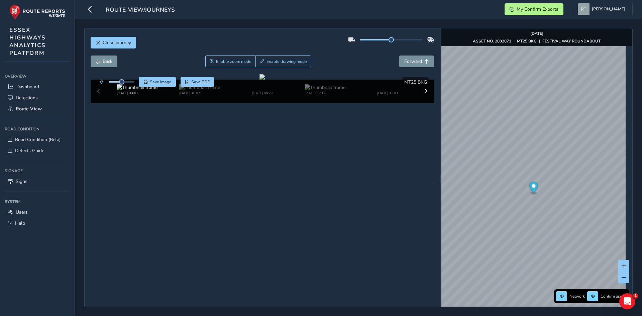
click at [529, 188] on icon "Map marker" at bounding box center [533, 188] width 9 height 12
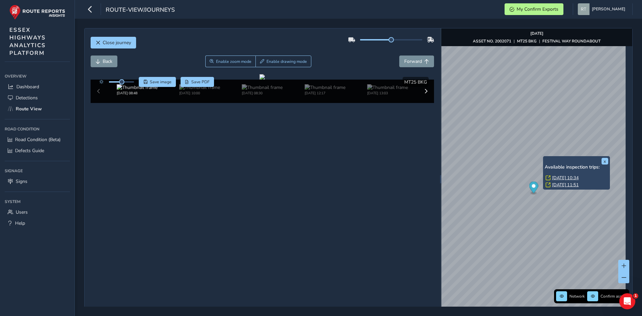
click at [564, 178] on link "Mon, 14 Apr, 10:34" at bounding box center [565, 178] width 27 height 6
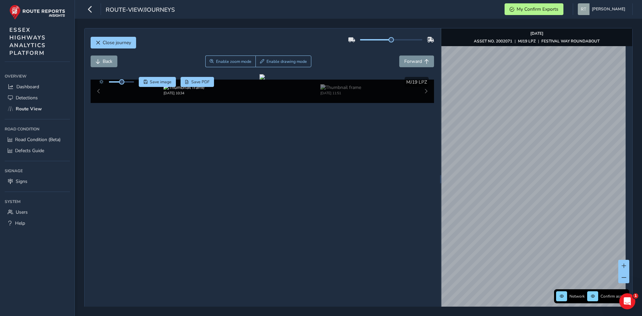
click at [538, 0] on html "route-view/journeys My Confirm Exports Rosie Trifonova Colour Scheme: Dark Dim …" at bounding box center [321, 158] width 642 height 316
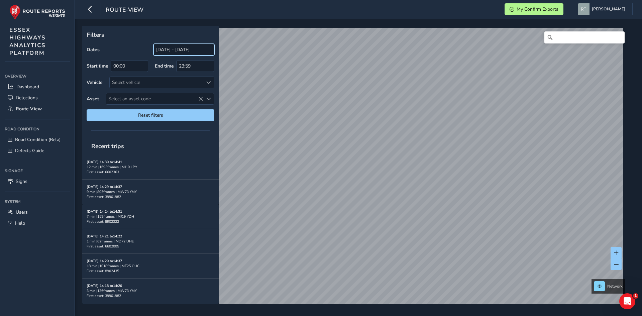
click at [161, 55] on input "[DATE] - [DATE]" at bounding box center [184, 50] width 61 height 12
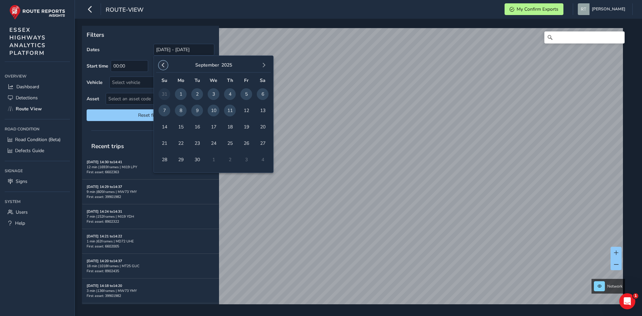
click at [163, 66] on span "button" at bounding box center [163, 65] width 5 height 5
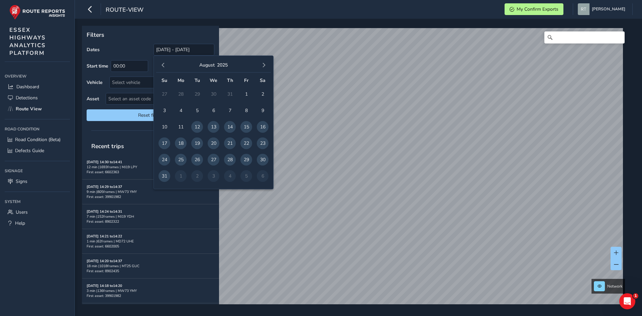
click at [163, 66] on span "button" at bounding box center [163, 65] width 5 height 5
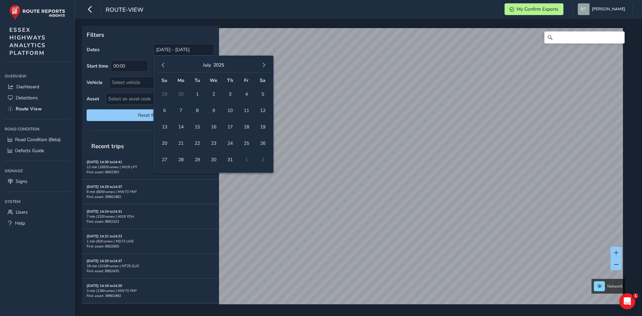
click at [163, 66] on span "button" at bounding box center [163, 65] width 5 height 5
click at [162, 67] on span "button" at bounding box center [163, 65] width 5 height 5
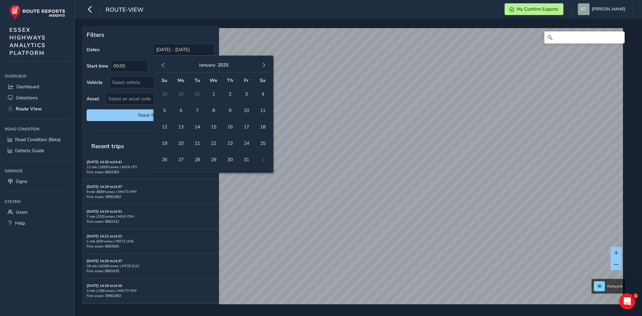
click at [162, 67] on span "button" at bounding box center [163, 65] width 5 height 5
click at [230, 93] on span "1" at bounding box center [230, 94] width 12 height 12
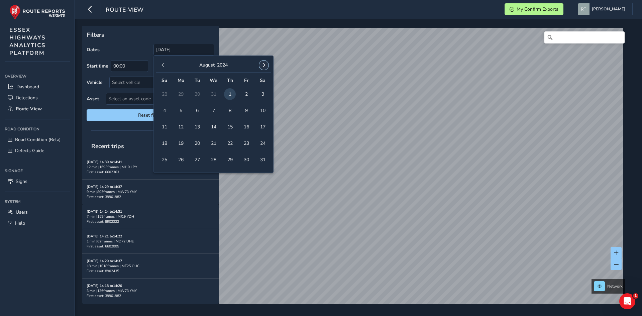
click at [264, 64] on span "button" at bounding box center [264, 65] width 5 height 5
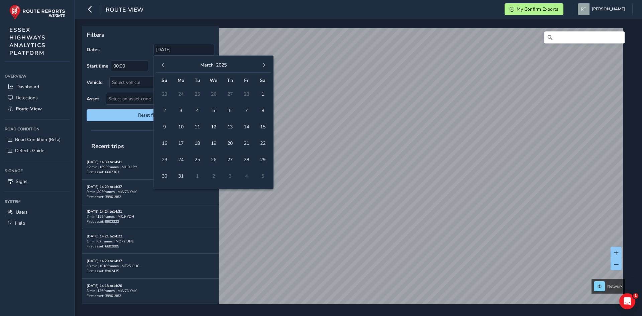
click at [264, 64] on span "button" at bounding box center [264, 65] width 5 height 5
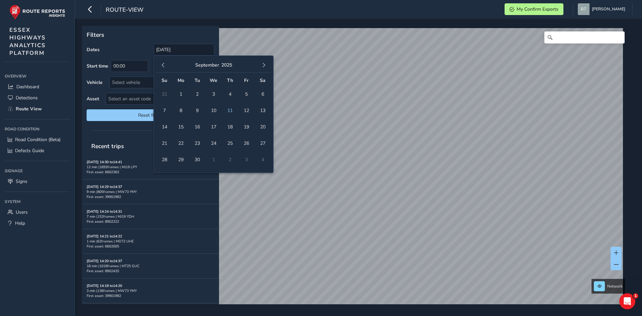
click at [264, 64] on span "button" at bounding box center [264, 65] width 5 height 5
click at [164, 64] on span "button" at bounding box center [163, 65] width 5 height 5
click at [265, 127] on span "20" at bounding box center [263, 127] width 12 height 12
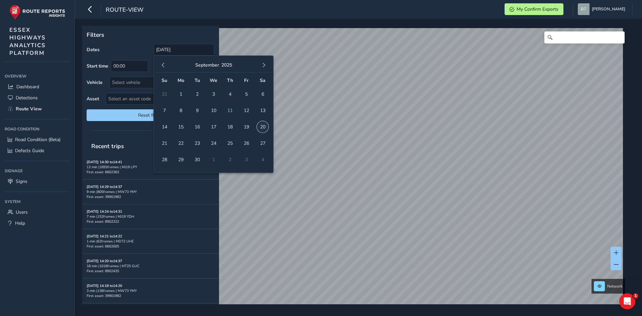
type input "[DATE] - [DATE]"
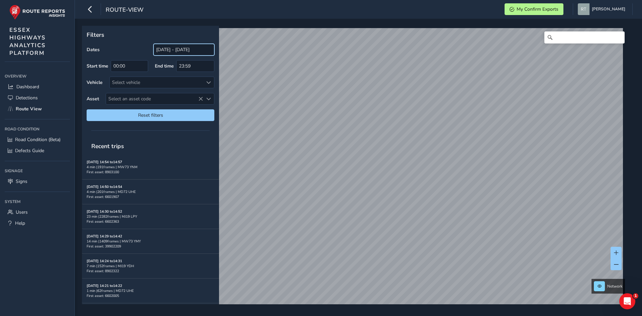
click at [174, 51] on input "[DATE] - [DATE]" at bounding box center [184, 50] width 61 height 12
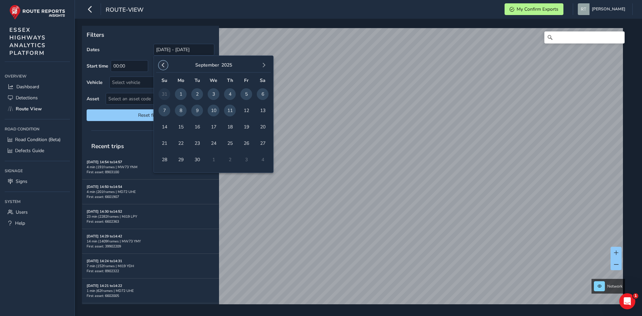
click at [165, 65] on span "button" at bounding box center [163, 65] width 5 height 5
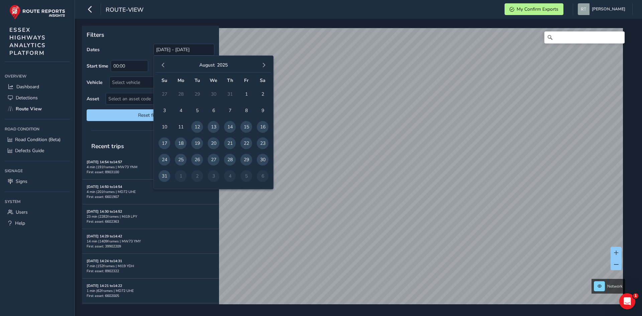
click at [165, 65] on span "button" at bounding box center [163, 65] width 5 height 5
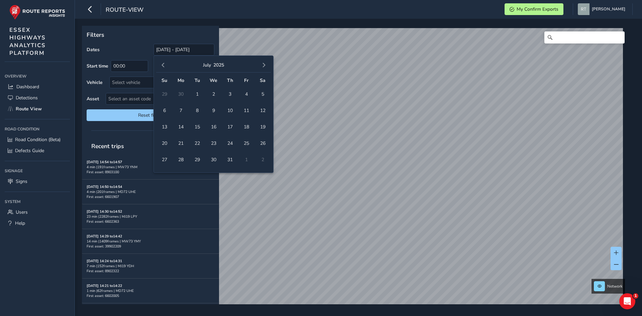
click at [165, 65] on span "button" at bounding box center [163, 65] width 5 height 5
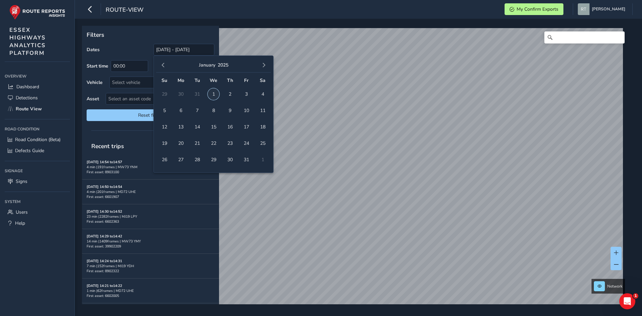
click at [212, 94] on span "1" at bounding box center [214, 94] width 12 height 12
click at [265, 68] on button "button" at bounding box center [263, 65] width 9 height 9
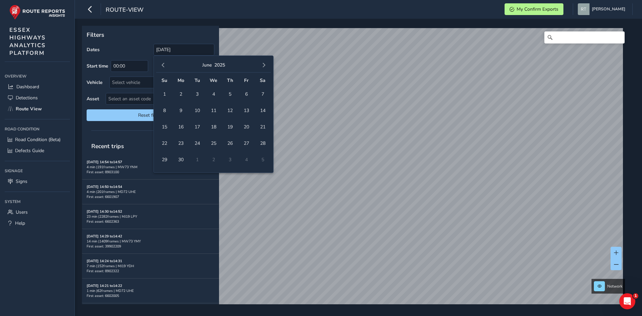
click at [265, 68] on button "button" at bounding box center [263, 65] width 9 height 9
click at [252, 113] on span "10" at bounding box center [247, 111] width 12 height 12
type input "[DATE] - [DATE]"
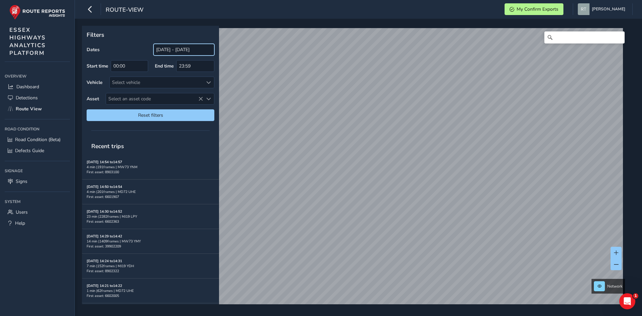
click at [179, 51] on input "[DATE] - [DATE]" at bounding box center [184, 50] width 61 height 12
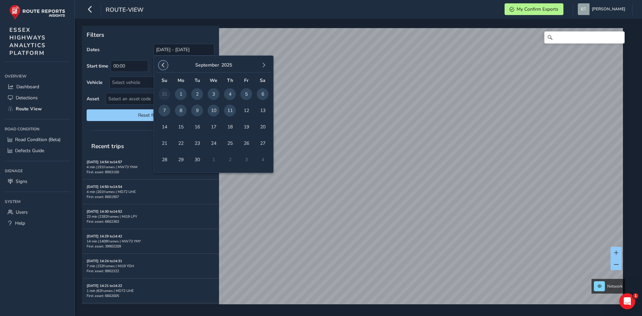
click at [162, 66] on span "button" at bounding box center [163, 65] width 5 height 5
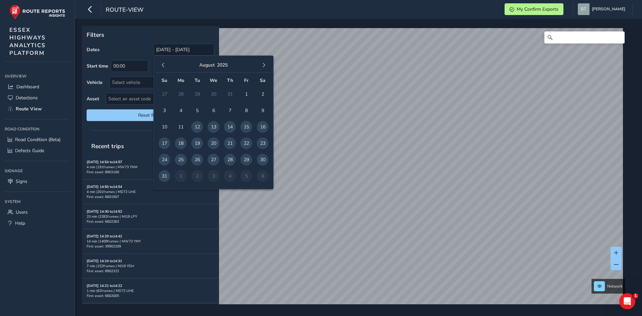
click at [162, 66] on span "button" at bounding box center [163, 65] width 5 height 5
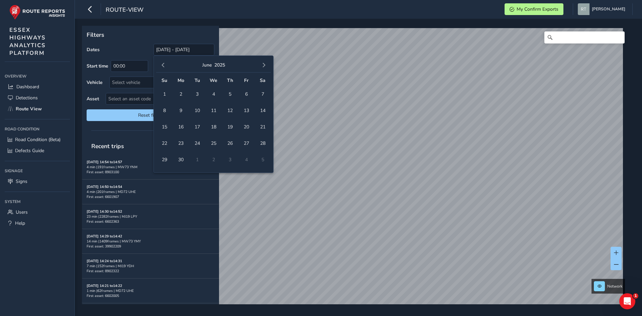
click at [162, 66] on span "button" at bounding box center [163, 65] width 5 height 5
click at [163, 66] on span "button" at bounding box center [163, 65] width 5 height 5
click at [210, 94] on span "1" at bounding box center [214, 94] width 12 height 12
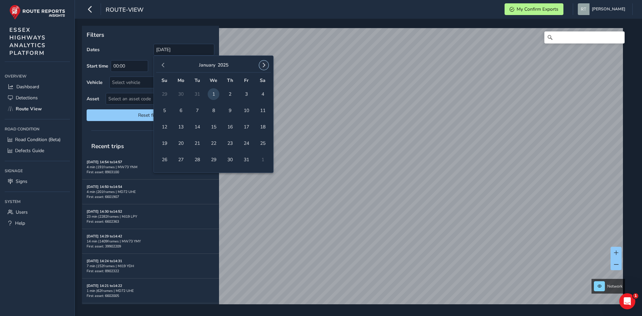
click at [263, 65] on span "button" at bounding box center [264, 65] width 5 height 5
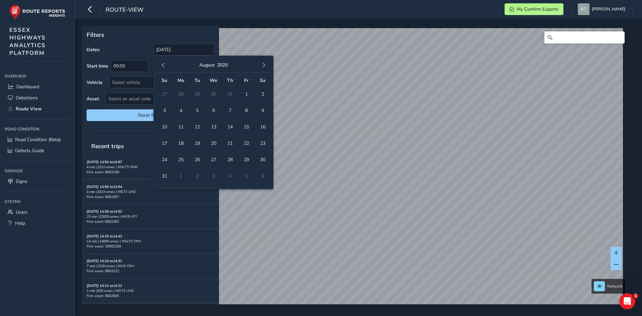
click at [263, 65] on span "button" at bounding box center [264, 65] width 5 height 5
click at [251, 111] on span "7" at bounding box center [247, 111] width 12 height 12
type input "[DATE] - [DATE]"
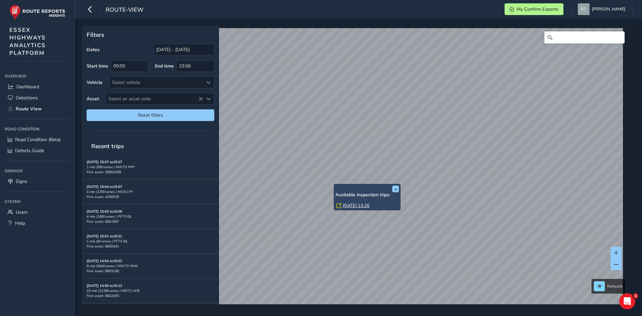
click at [351, 206] on link "[DATE] 13:26" at bounding box center [356, 206] width 27 height 6
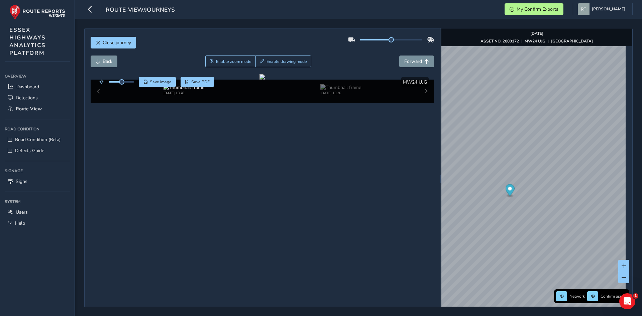
click at [505, 190] on icon "Map marker" at bounding box center [509, 190] width 9 height 12
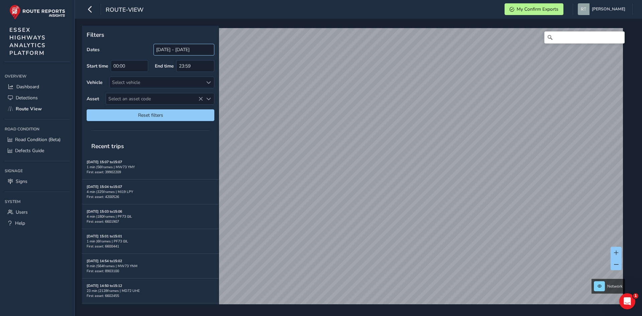
drag, startPoint x: 175, startPoint y: 43, endPoint x: 175, endPoint y: 50, distance: 6.7
click at [175, 50] on div "Filters Dates 12/08/2025 - 11/09/2025 Start time 00:00 End time 23:59 Vehicle S…" at bounding box center [150, 76] width 137 height 100
click at [175, 50] on input "[DATE] - [DATE]" at bounding box center [184, 50] width 61 height 12
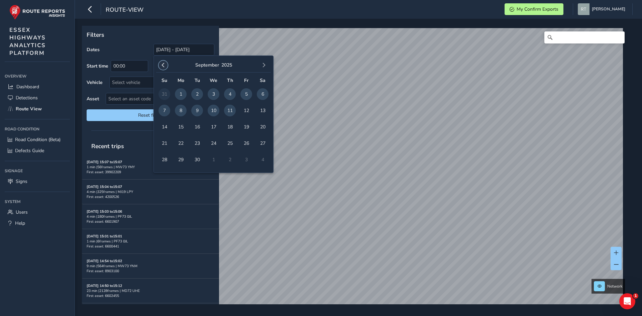
click at [163, 67] on span "button" at bounding box center [163, 65] width 5 height 5
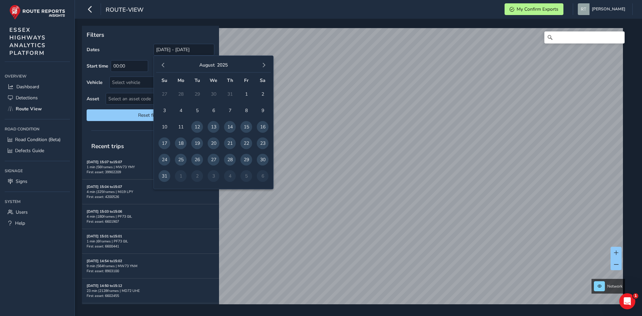
click at [163, 67] on span "button" at bounding box center [163, 65] width 5 height 5
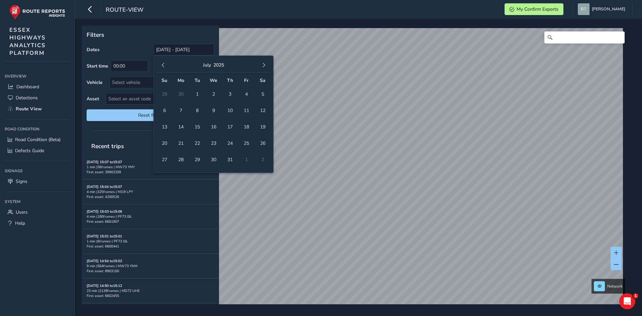
click at [163, 67] on span "button" at bounding box center [163, 65] width 5 height 5
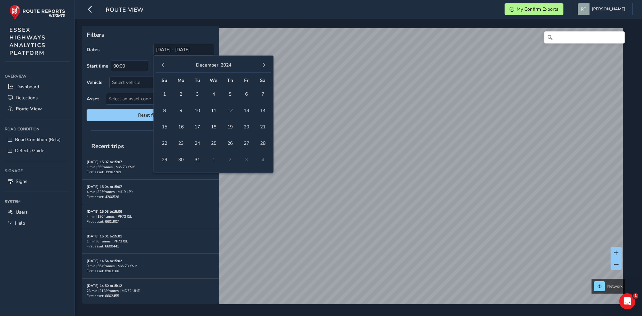
click at [163, 67] on span "button" at bounding box center [163, 65] width 5 height 5
click at [195, 94] on span "1" at bounding box center [197, 94] width 12 height 12
click at [266, 69] on button "button" at bounding box center [263, 65] width 9 height 9
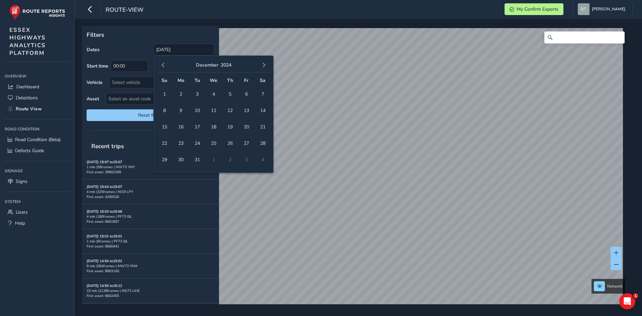
click at [266, 69] on button "button" at bounding box center [263, 65] width 9 height 9
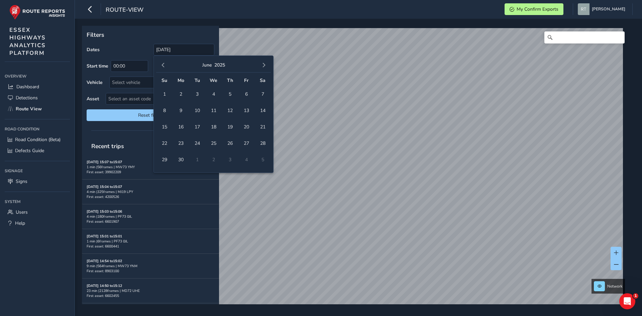
click at [266, 69] on button "button" at bounding box center [263, 65] width 9 height 9
click at [267, 145] on span "23" at bounding box center [263, 143] width 12 height 12
type input "01/10/2024 - 23/08/2025"
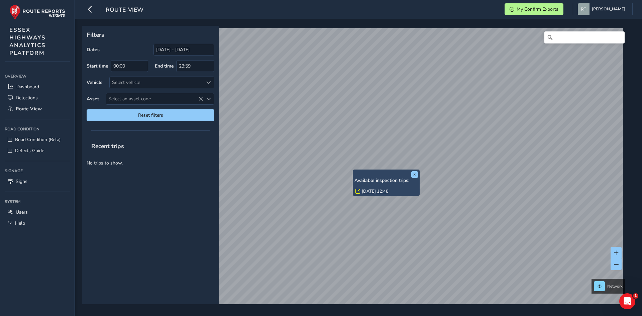
click at [370, 192] on link "Thu, 10 Jul, 12:48" at bounding box center [375, 191] width 27 height 6
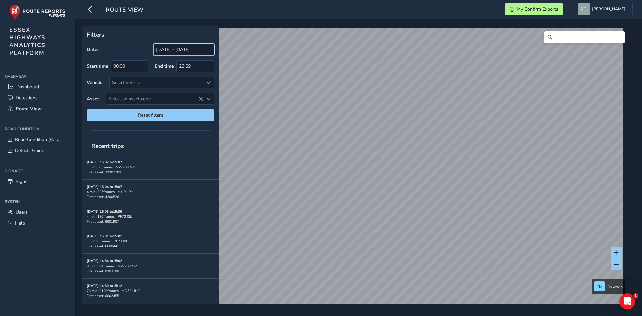
click at [195, 51] on input "[DATE] - [DATE]" at bounding box center [184, 50] width 61 height 12
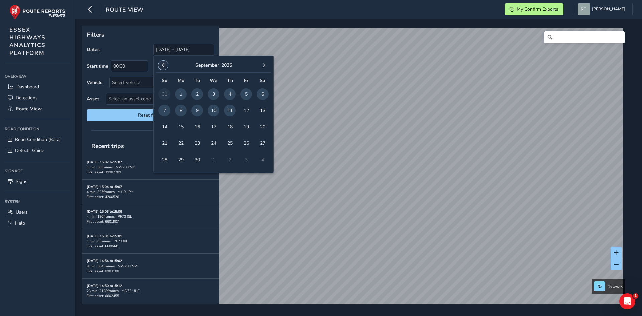
click at [164, 68] on span "button" at bounding box center [163, 65] width 5 height 5
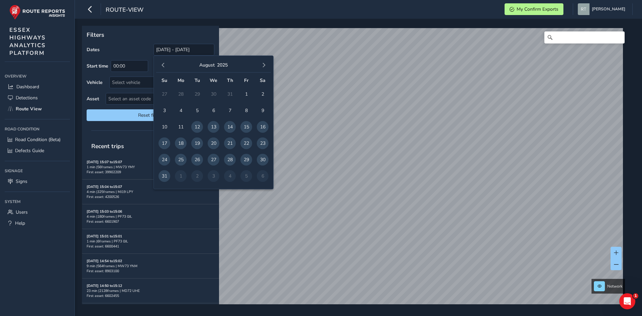
click at [164, 68] on span "button" at bounding box center [163, 65] width 5 height 5
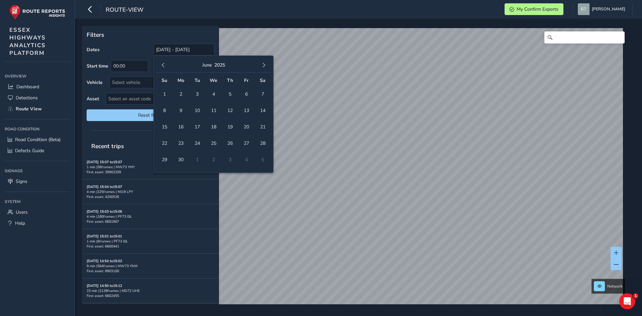
click at [164, 68] on span "button" at bounding box center [163, 65] width 5 height 5
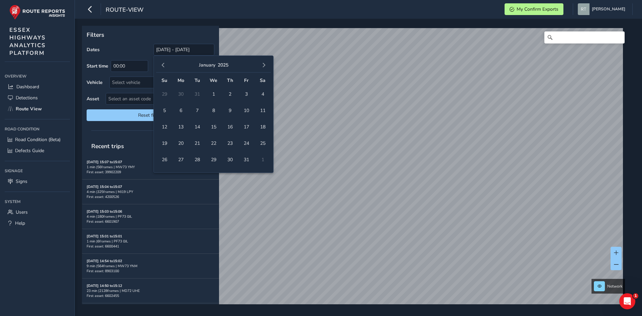
click at [164, 68] on span "button" at bounding box center [163, 65] width 5 height 5
click at [164, 94] on span "1" at bounding box center [165, 94] width 12 height 12
click at [263, 64] on span "button" at bounding box center [264, 65] width 5 height 5
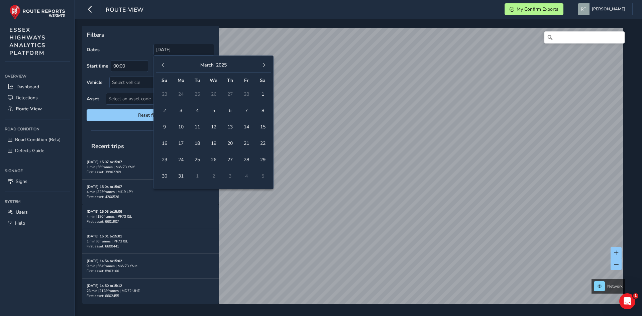
click at [263, 64] on span "button" at bounding box center [264, 65] width 5 height 5
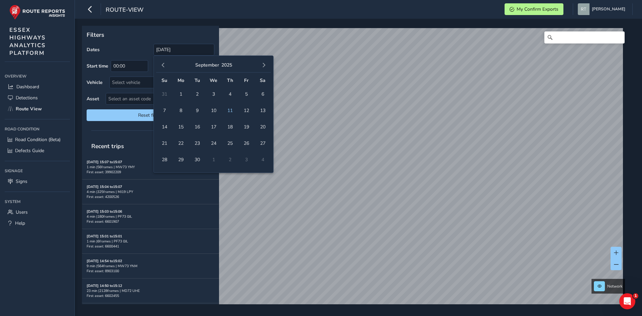
click at [263, 64] on span "button" at bounding box center [264, 65] width 5 height 5
click at [264, 69] on button "button" at bounding box center [263, 65] width 9 height 9
click at [166, 65] on button "button" at bounding box center [163, 65] width 9 height 9
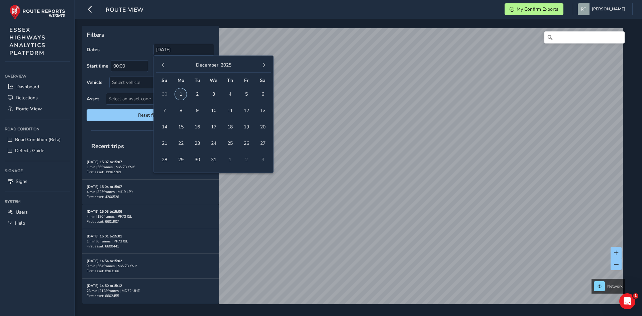
click at [180, 96] on span "1" at bounding box center [181, 94] width 12 height 12
type input "[DATE] - [DATE]"
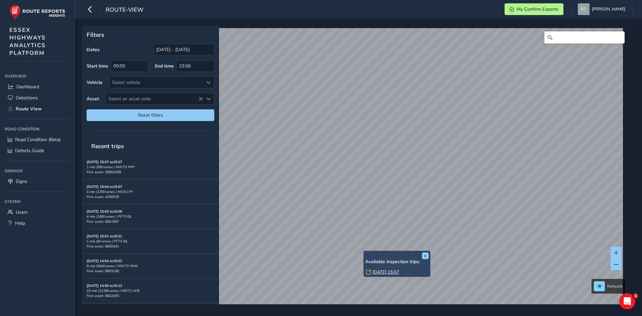
click at [379, 276] on div "[DATE] 15:07" at bounding box center [397, 272] width 64 height 7
click at [380, 271] on link "[DATE] 15:07" at bounding box center [386, 272] width 27 height 6
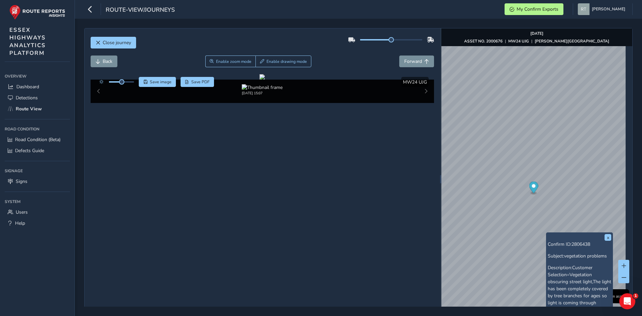
click at [533, 186] on icon "Map marker" at bounding box center [533, 188] width 9 height 12
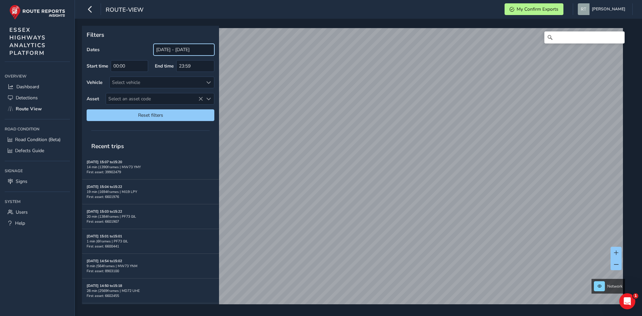
click at [170, 47] on input "[DATE] - [DATE]" at bounding box center [184, 50] width 61 height 12
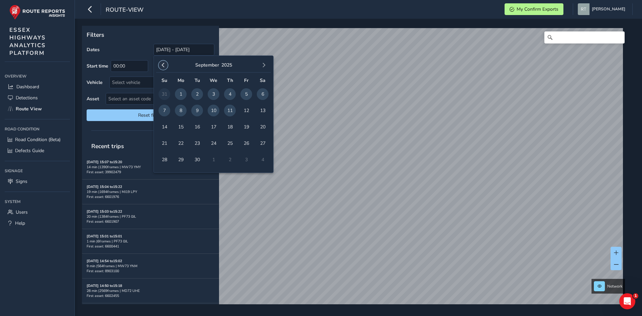
click at [166, 67] on button "button" at bounding box center [163, 65] width 9 height 9
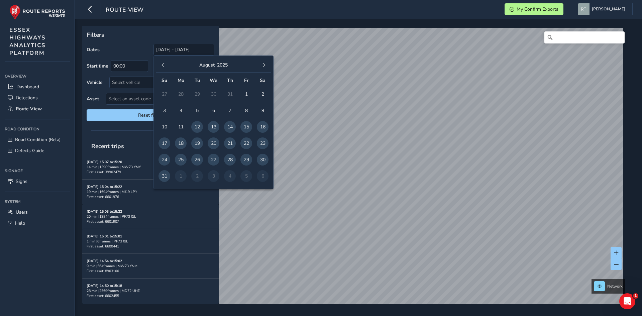
click at [166, 67] on button "button" at bounding box center [163, 65] width 9 height 9
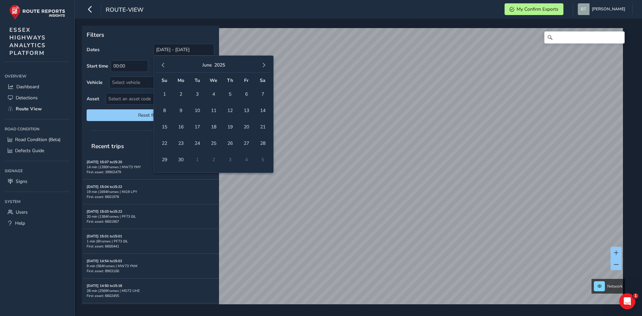
click at [166, 67] on button "button" at bounding box center [163, 65] width 9 height 9
click at [215, 95] on span "1" at bounding box center [214, 94] width 12 height 12
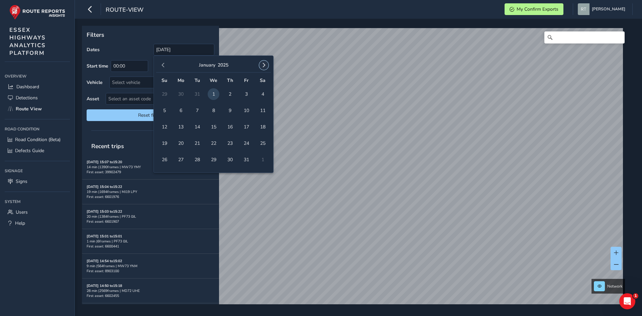
click at [264, 66] on span "button" at bounding box center [264, 65] width 5 height 5
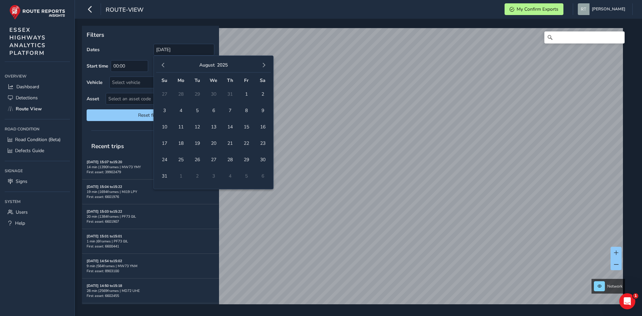
click at [264, 66] on span "button" at bounding box center [264, 65] width 5 height 5
click at [265, 128] on span "20" at bounding box center [263, 127] width 12 height 12
type input "01/01/2025 - 20/09/2025"
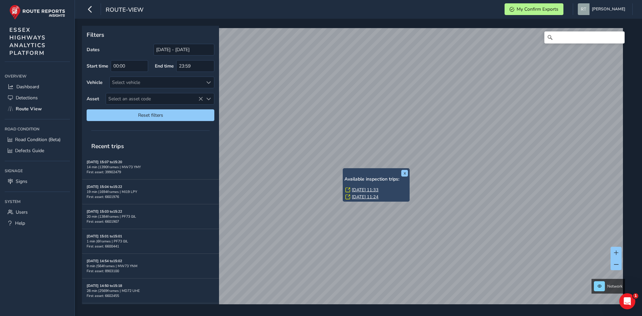
click at [359, 188] on link "Thu, 27 Feb, 11:33" at bounding box center [365, 190] width 27 height 6
click at [363, 198] on link "[DATE] 11:40" at bounding box center [369, 197] width 27 height 6
